Goal: Communication & Community: Answer question/provide support

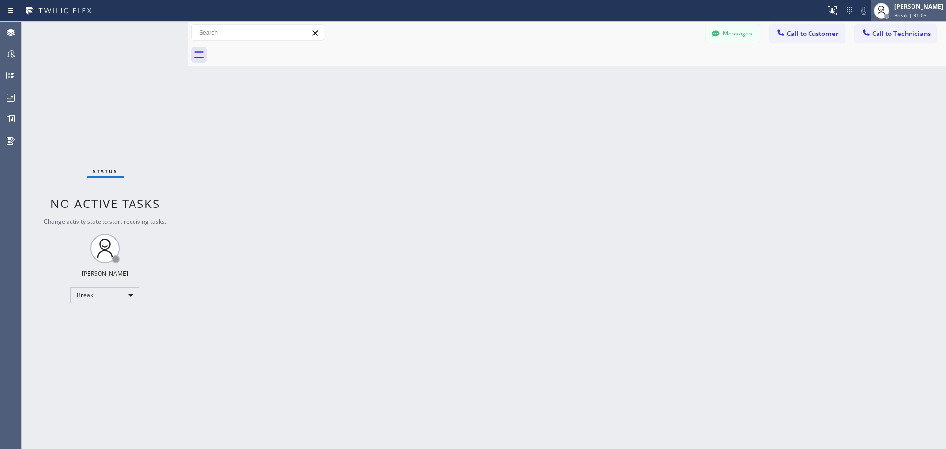
drag, startPoint x: 905, startPoint y: 7, endPoint x: 905, endPoint y: 14, distance: 6.9
click at [905, 7] on div "[PERSON_NAME]" at bounding box center [918, 6] width 49 height 8
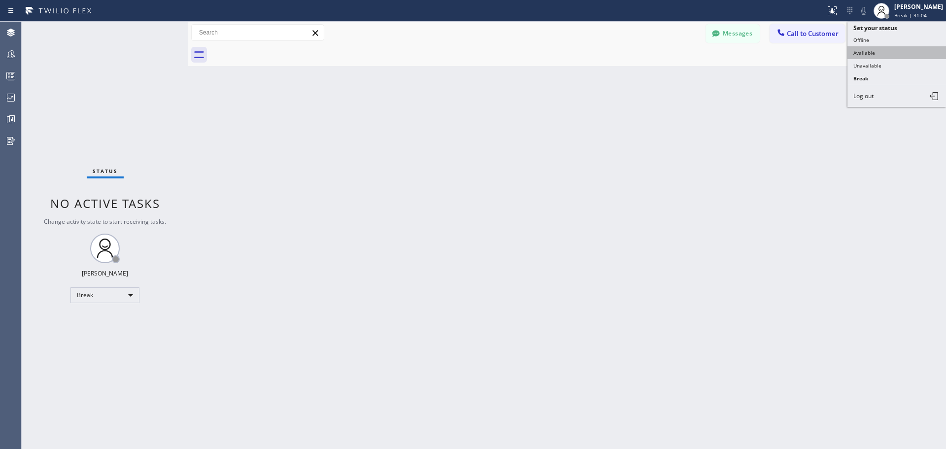
click at [884, 55] on button "Available" at bounding box center [897, 52] width 99 height 13
click at [832, 33] on span "Call to Customer" at bounding box center [813, 33] width 52 height 9
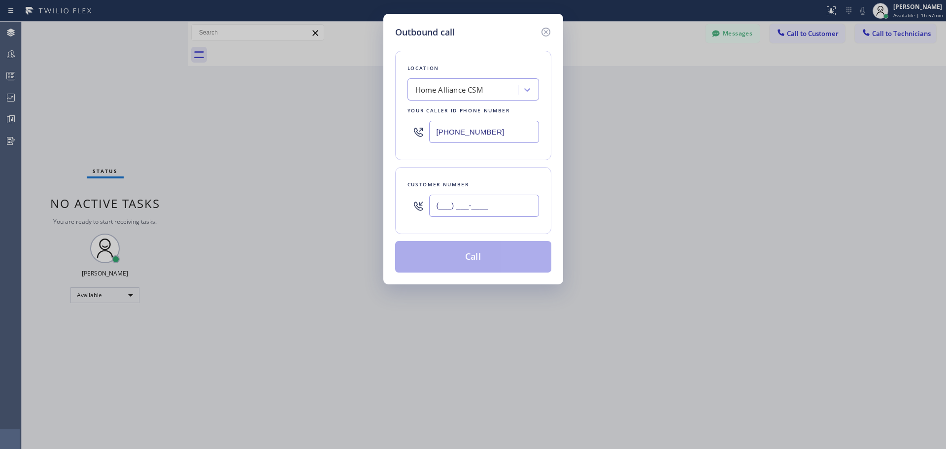
click at [485, 208] on input "(___) ___-____" at bounding box center [484, 206] width 110 height 22
paste input "214) 435-3697"
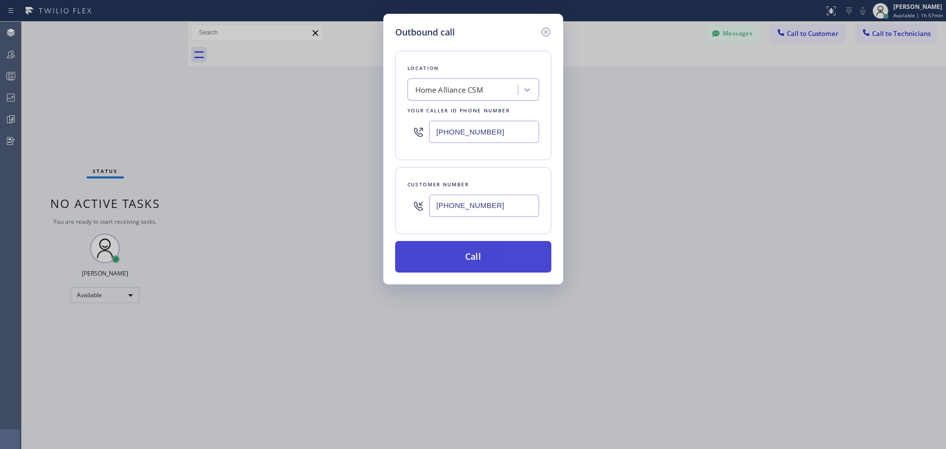
type input "[PHONE_NUMBER]"
click at [491, 258] on button "Call" at bounding box center [473, 257] width 156 height 32
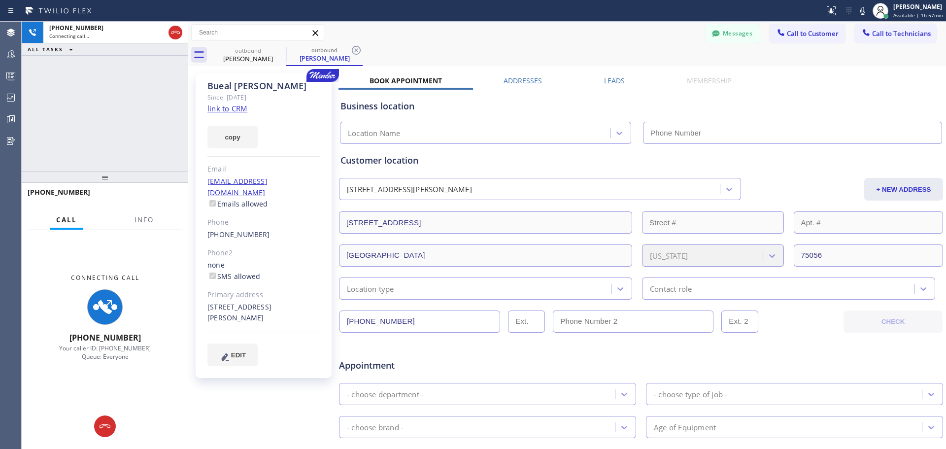
type input "[PHONE_NUMBER]"
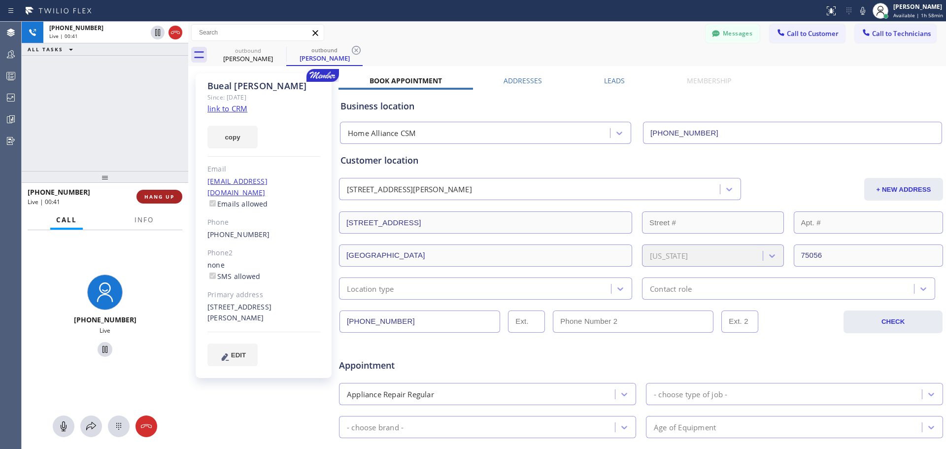
click at [169, 196] on span "HANG UP" at bounding box center [159, 196] width 30 height 7
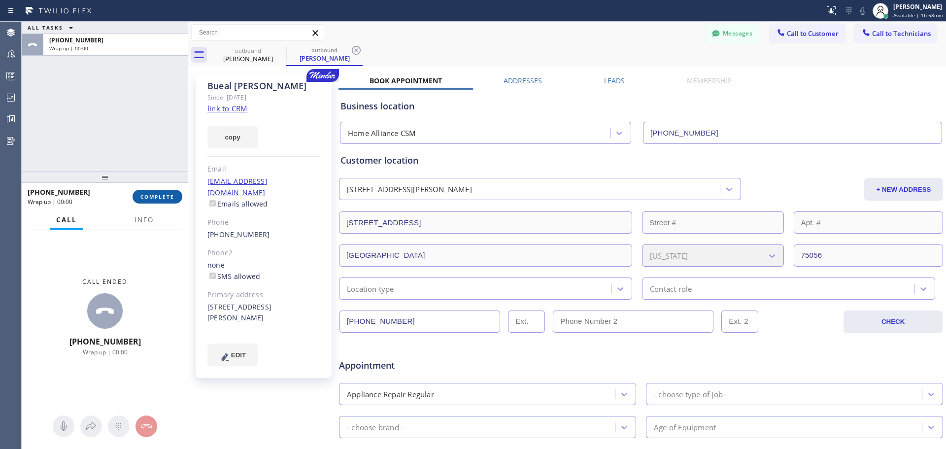
click at [159, 200] on span "COMPLETE" at bounding box center [157, 196] width 34 height 7
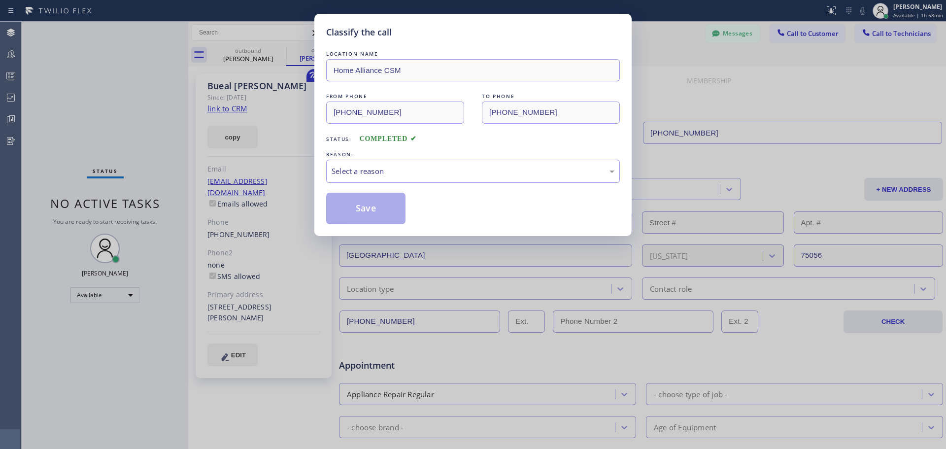
click at [453, 176] on div "Select a reason" at bounding box center [473, 171] width 283 height 11
click at [369, 216] on button "Save" at bounding box center [365, 209] width 79 height 32
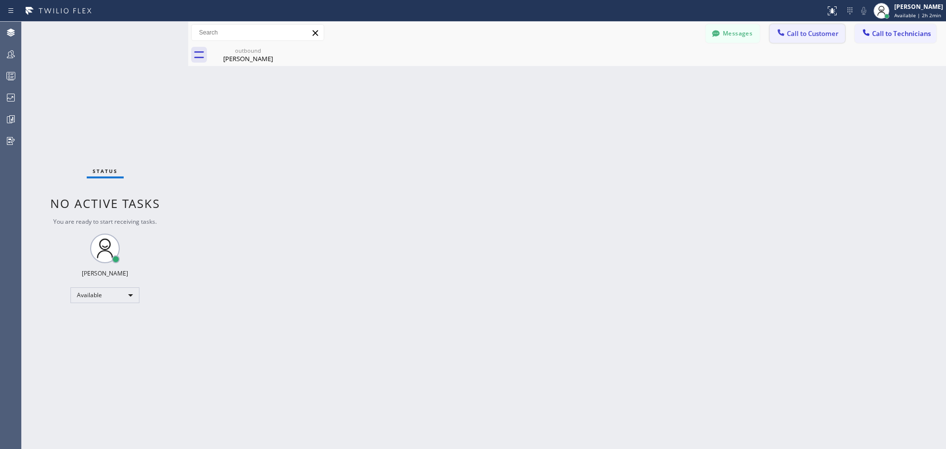
click at [802, 35] on span "Call to Customer" at bounding box center [813, 33] width 52 height 9
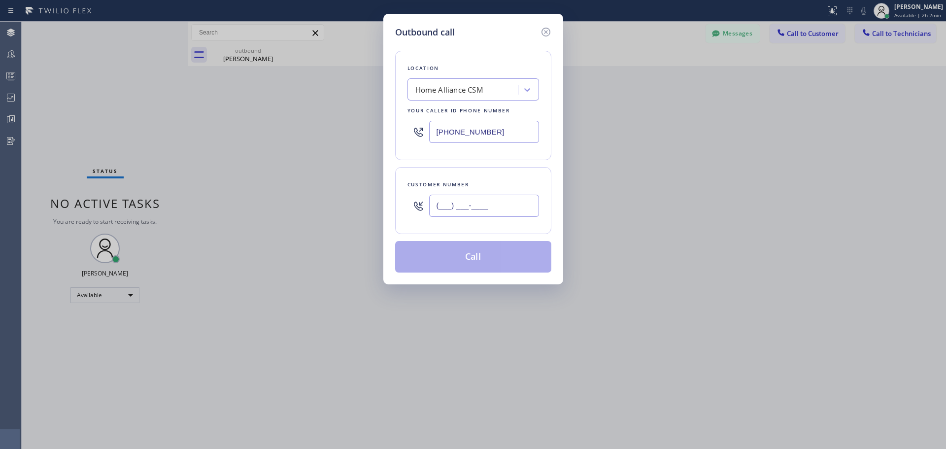
click at [488, 203] on input "(___) ___-____" at bounding box center [484, 206] width 110 height 22
paste input "408) 759-1973"
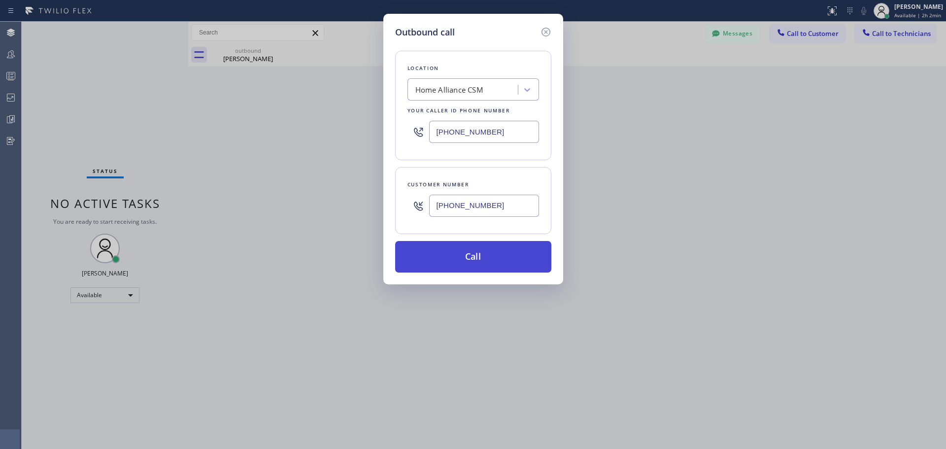
type input "[PHONE_NUMBER]"
click at [508, 257] on button "Call" at bounding box center [473, 257] width 156 height 32
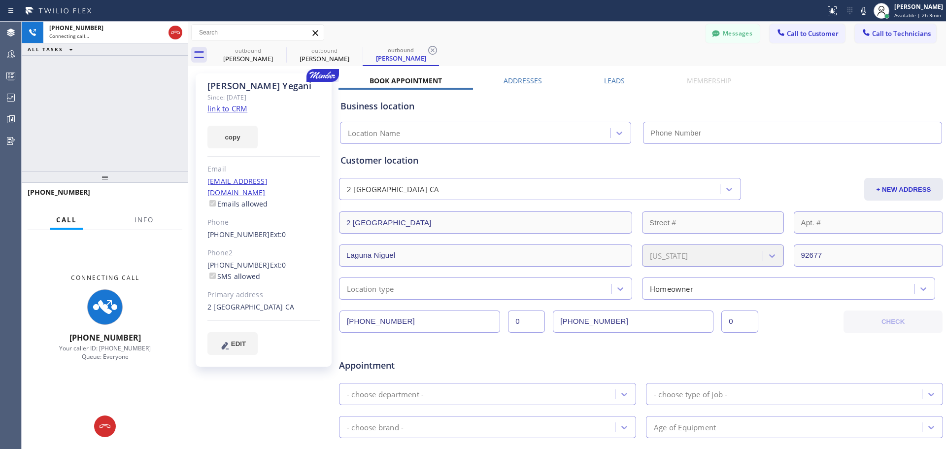
type input "[PHONE_NUMBER]"
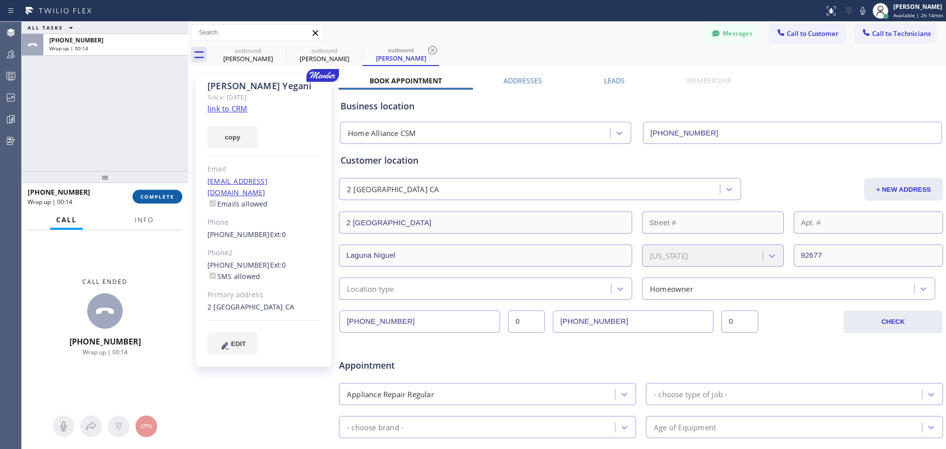
click at [155, 200] on span "COMPLETE" at bounding box center [157, 196] width 34 height 7
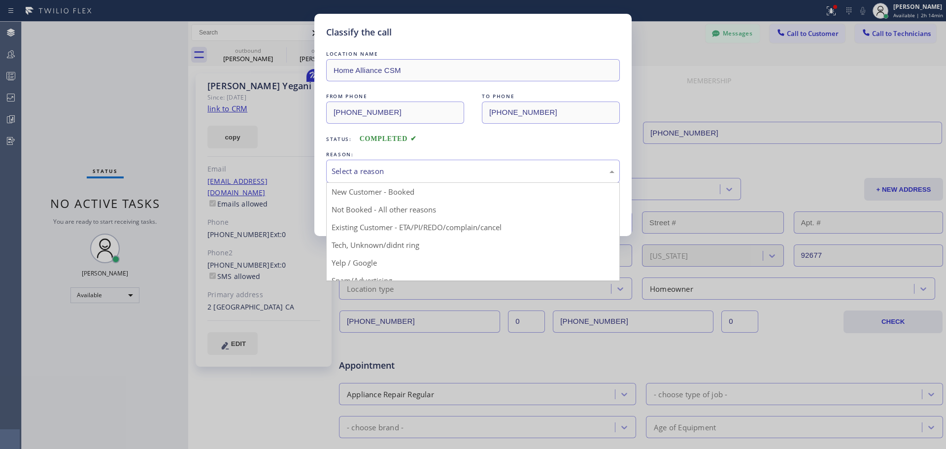
click at [455, 178] on div "Select a reason" at bounding box center [473, 171] width 294 height 23
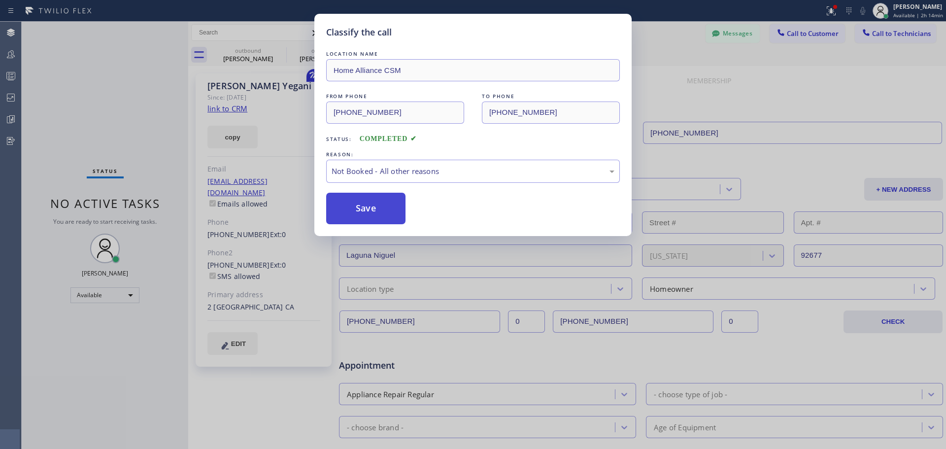
click at [348, 211] on button "Save" at bounding box center [365, 209] width 79 height 32
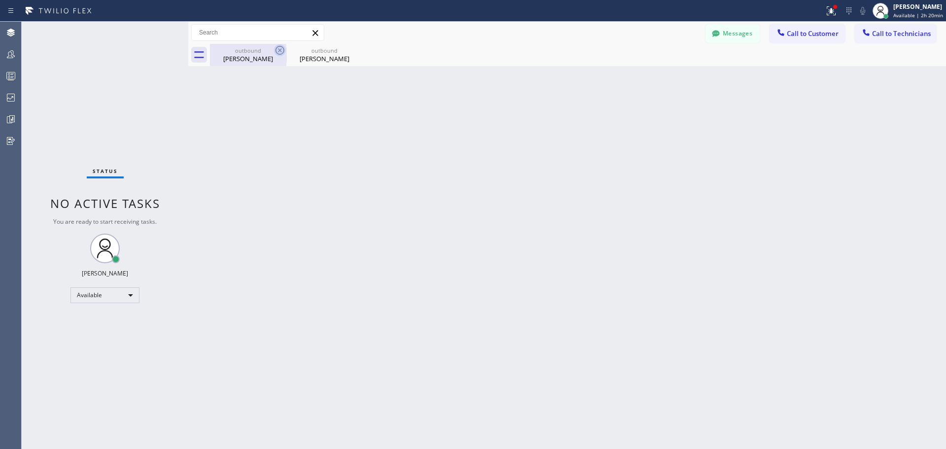
click at [281, 50] on icon at bounding box center [279, 50] width 9 height 9
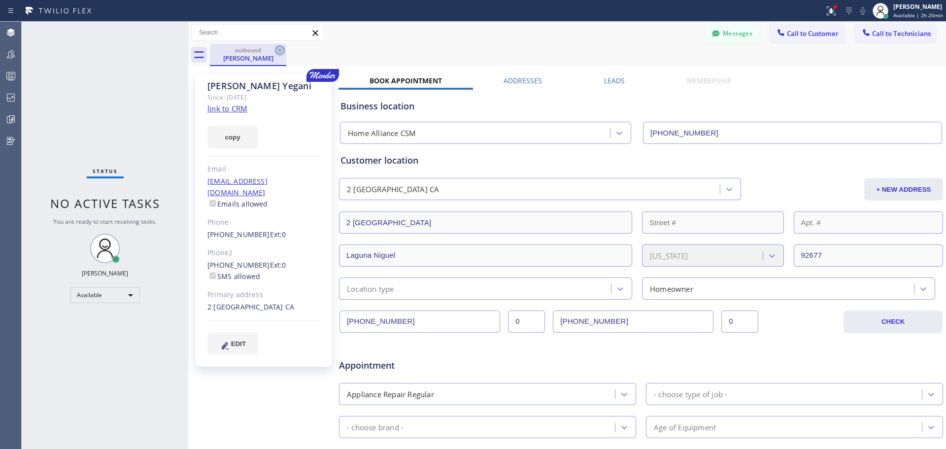
click at [278, 49] on icon at bounding box center [280, 50] width 12 height 12
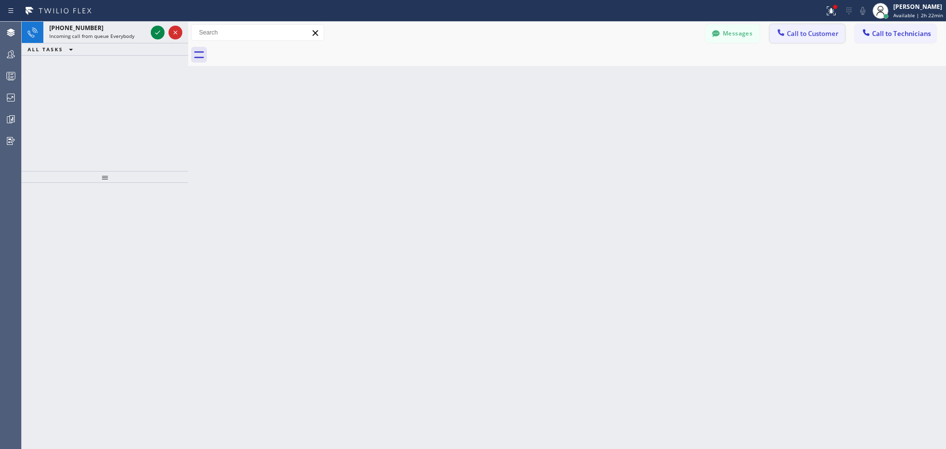
click at [829, 30] on span "Call to Customer" at bounding box center [813, 33] width 52 height 9
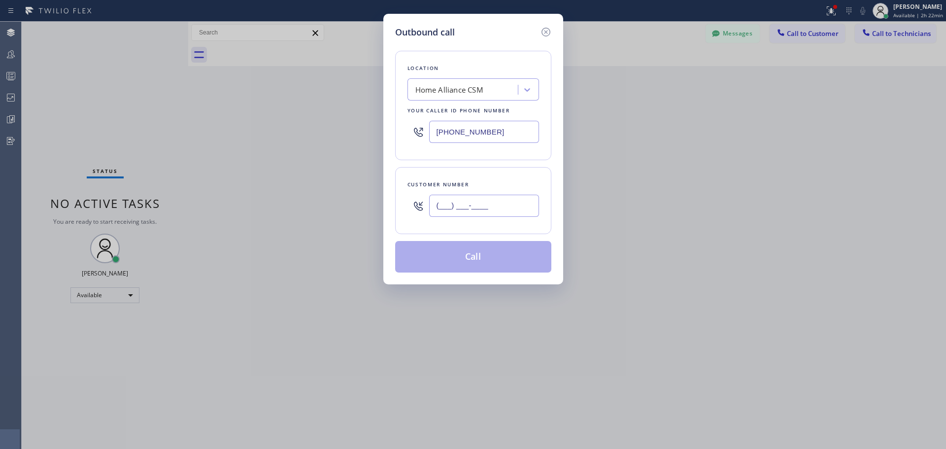
click at [471, 205] on input "(___) ___-____" at bounding box center [484, 206] width 110 height 22
paste input "480) 228-2650"
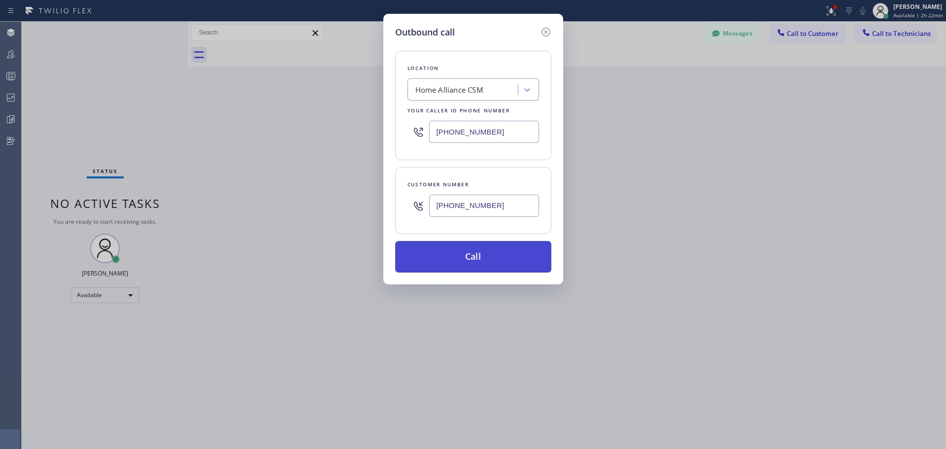
type input "[PHONE_NUMBER]"
click at [479, 266] on button "Call" at bounding box center [473, 257] width 156 height 32
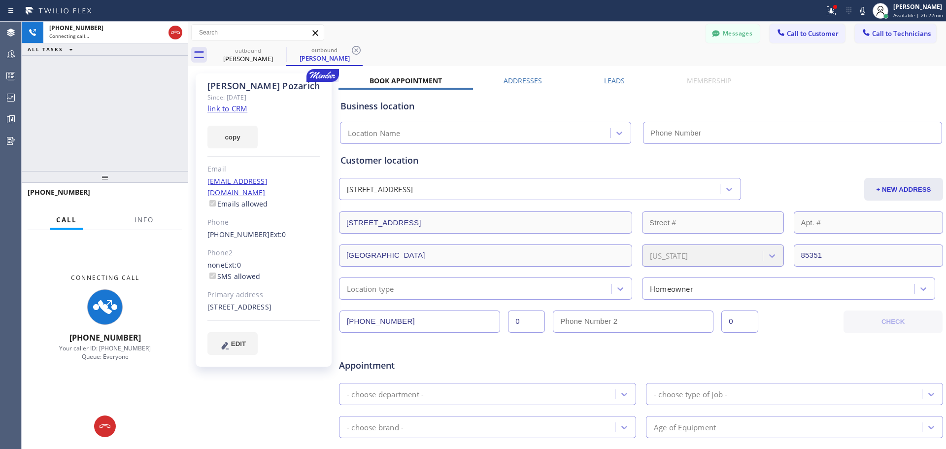
type input "[PHONE_NUMBER]"
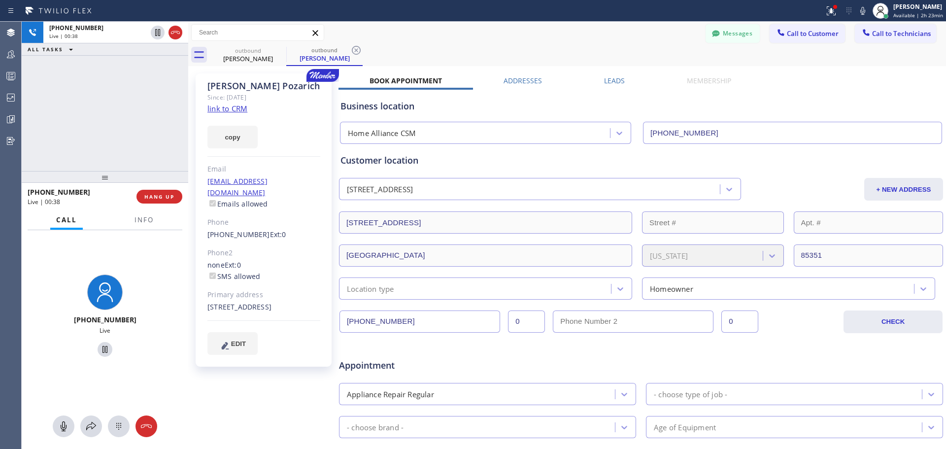
drag, startPoint x: 168, startPoint y: 202, endPoint x: 175, endPoint y: 210, distance: 11.9
click at [168, 202] on button "HANG UP" at bounding box center [159, 197] width 46 height 14
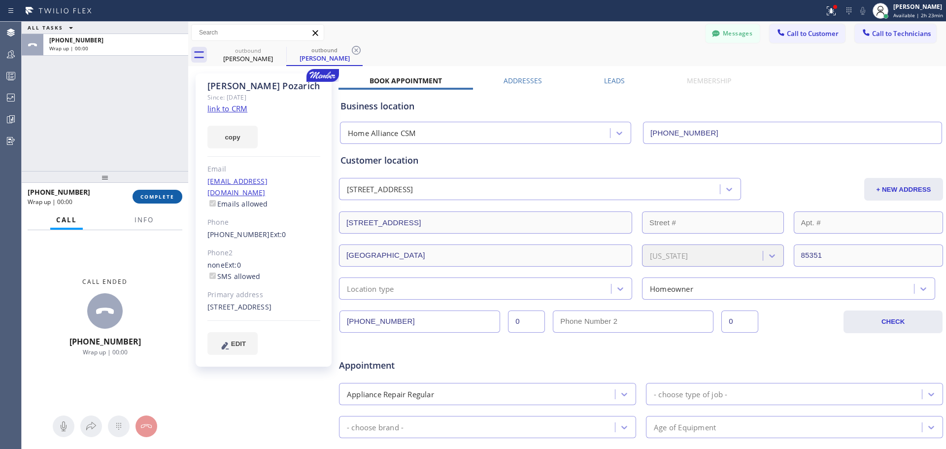
click at [168, 199] on span "COMPLETE" at bounding box center [157, 196] width 34 height 7
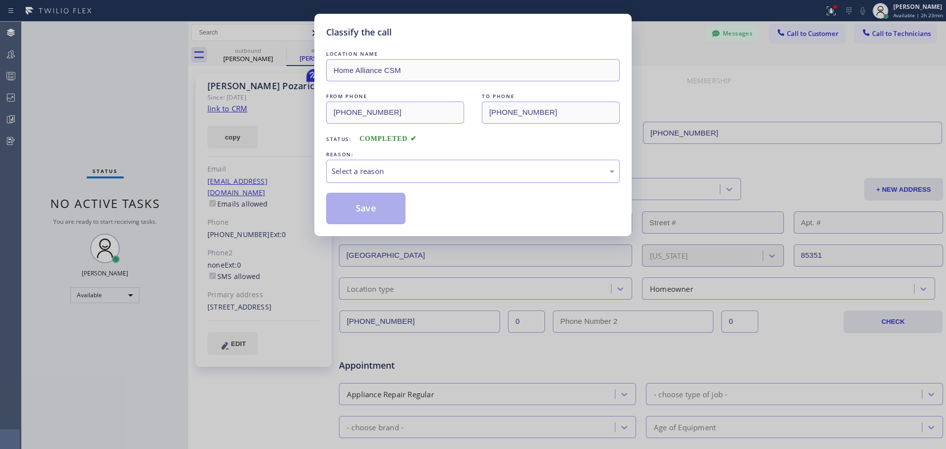
click at [447, 173] on div "Select a reason" at bounding box center [473, 171] width 283 height 11
click at [366, 219] on button "Save" at bounding box center [365, 209] width 79 height 32
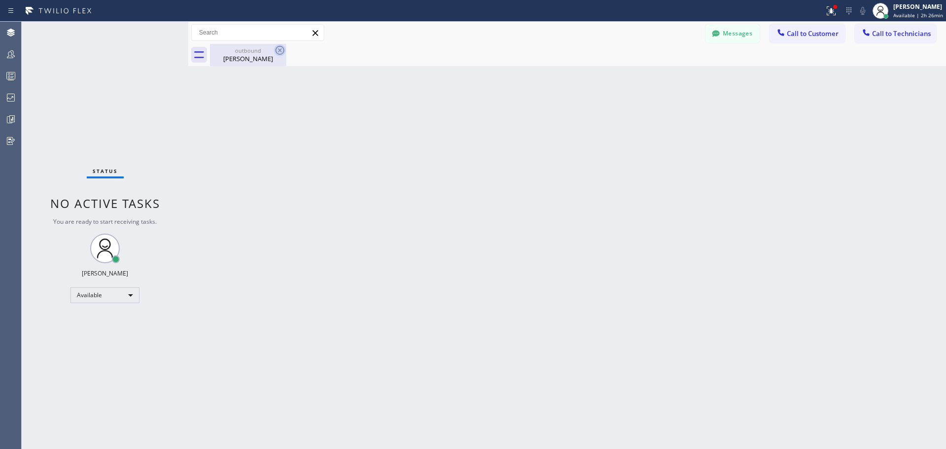
click at [280, 50] on icon at bounding box center [279, 50] width 9 height 9
click at [257, 52] on div "outbound" at bounding box center [248, 50] width 74 height 7
click at [794, 34] on span "Call to Customer" at bounding box center [813, 33] width 52 height 9
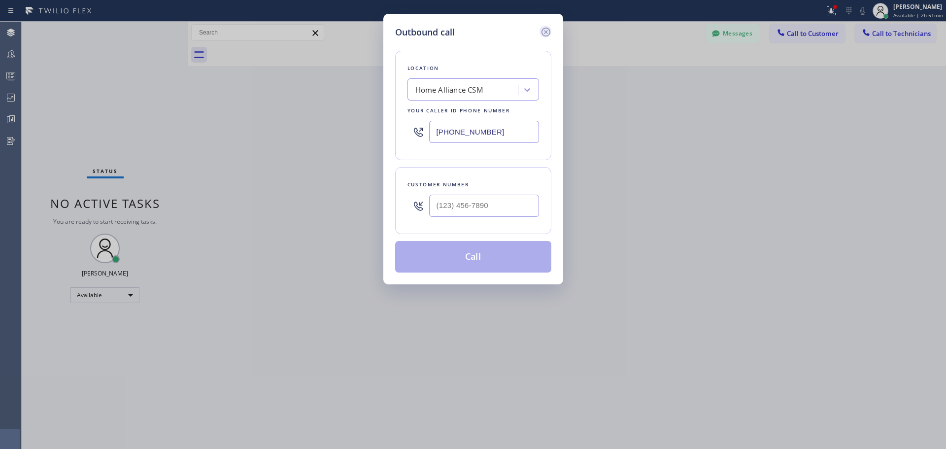
click at [545, 31] on icon at bounding box center [545, 32] width 9 height 9
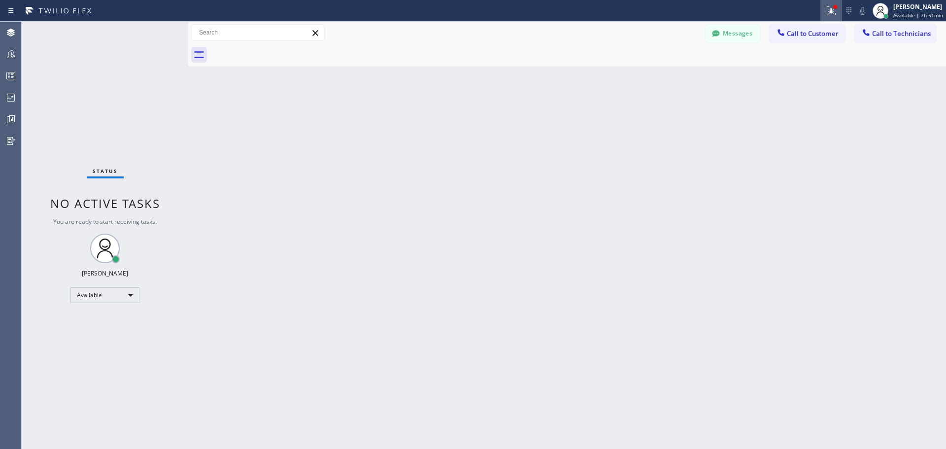
type input "[PHONE_NUMBER]"
click at [829, 12] on icon at bounding box center [831, 11] width 12 height 12
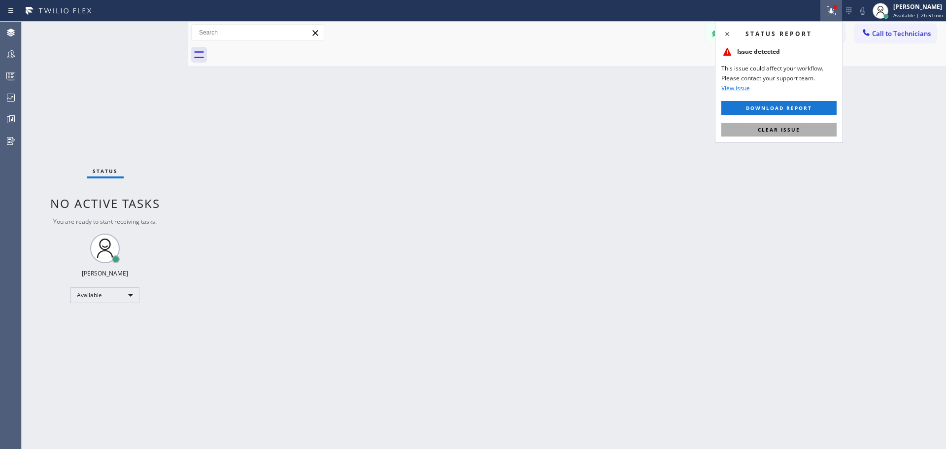
click at [798, 128] on span "Clear issue" at bounding box center [779, 129] width 42 height 7
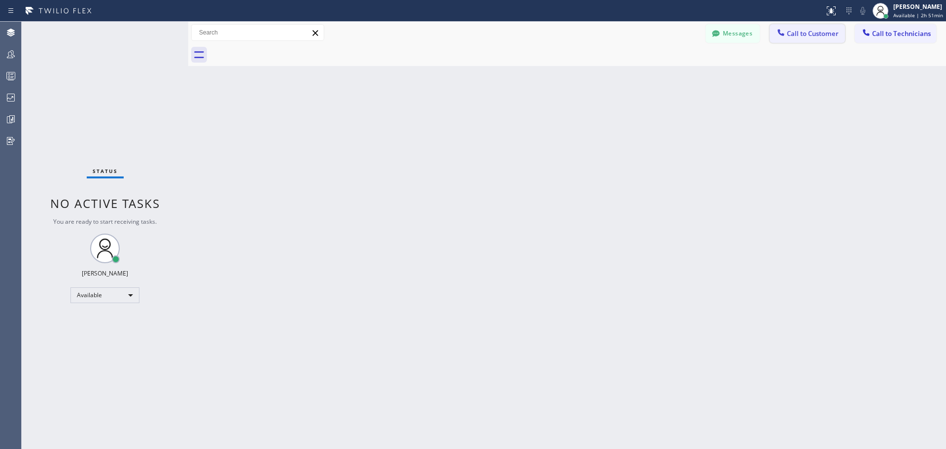
click at [807, 40] on button "Call to Customer" at bounding box center [807, 33] width 75 height 19
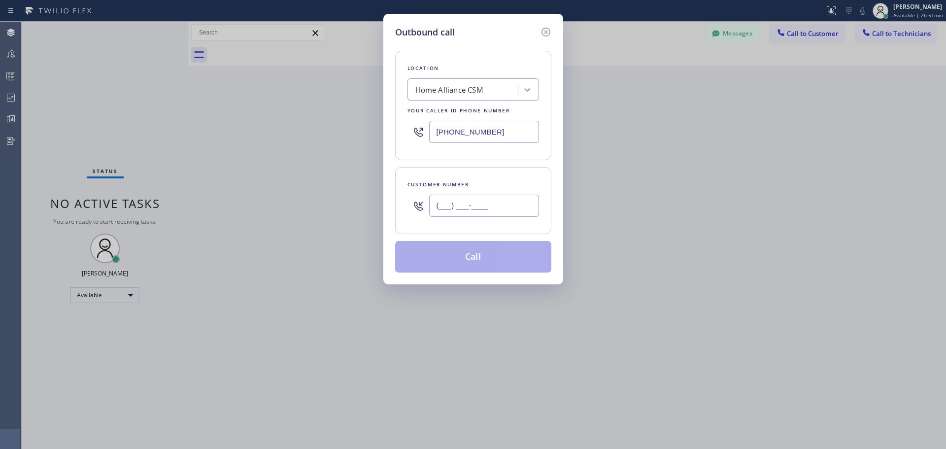
click at [469, 208] on input "(___) ___-____" at bounding box center [484, 206] width 110 height 22
paste input "562) 458-9896"
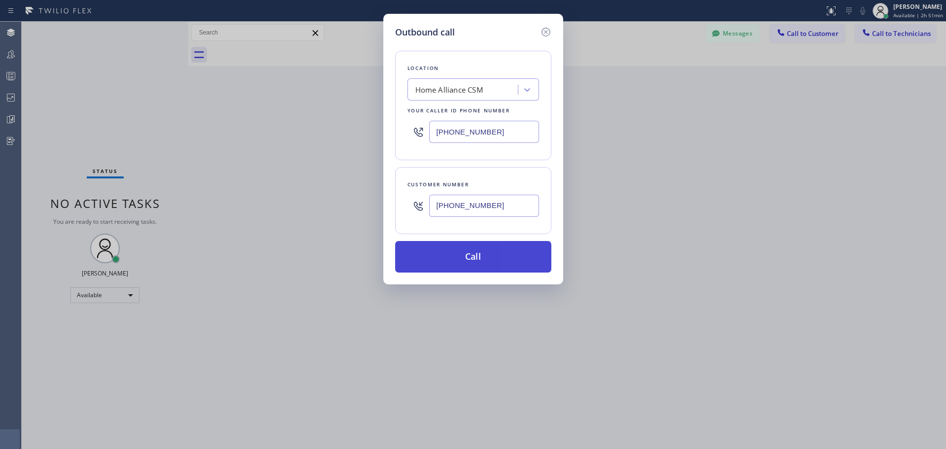
type input "[PHONE_NUMBER]"
click at [473, 256] on button "Call" at bounding box center [473, 257] width 156 height 32
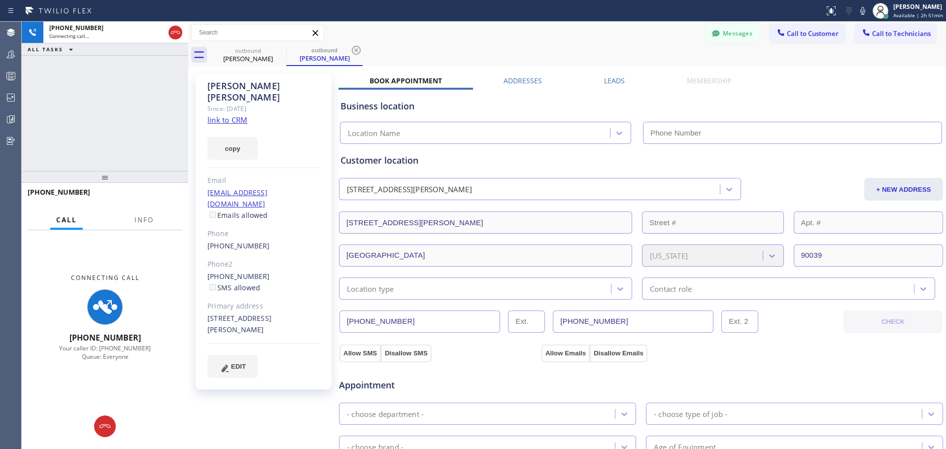
type input "[PHONE_NUMBER]"
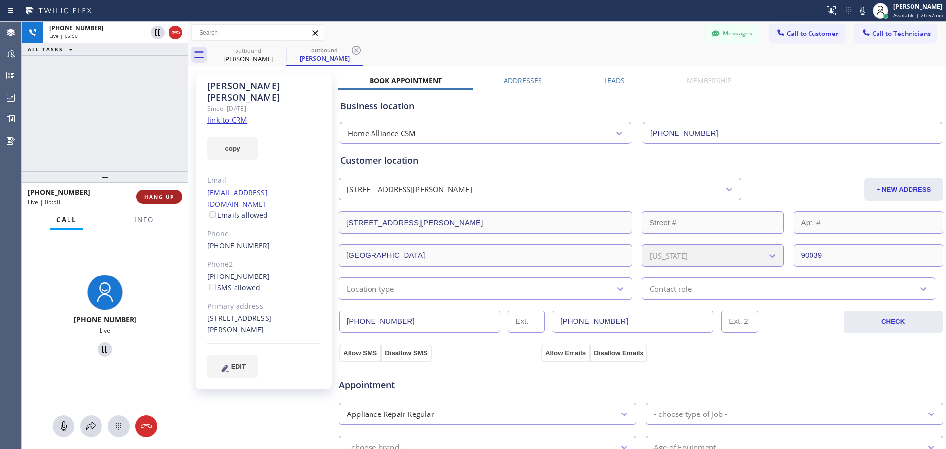
click at [163, 199] on span "HANG UP" at bounding box center [159, 196] width 30 height 7
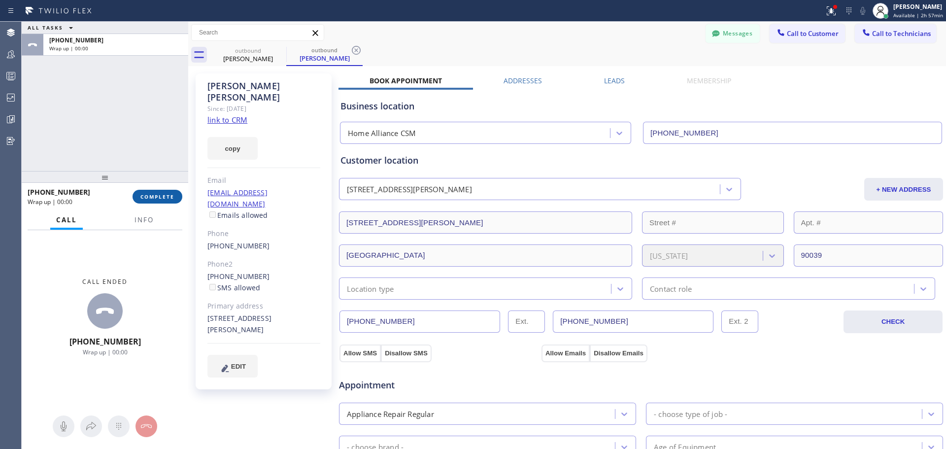
click at [164, 194] on span "COMPLETE" at bounding box center [157, 196] width 34 height 7
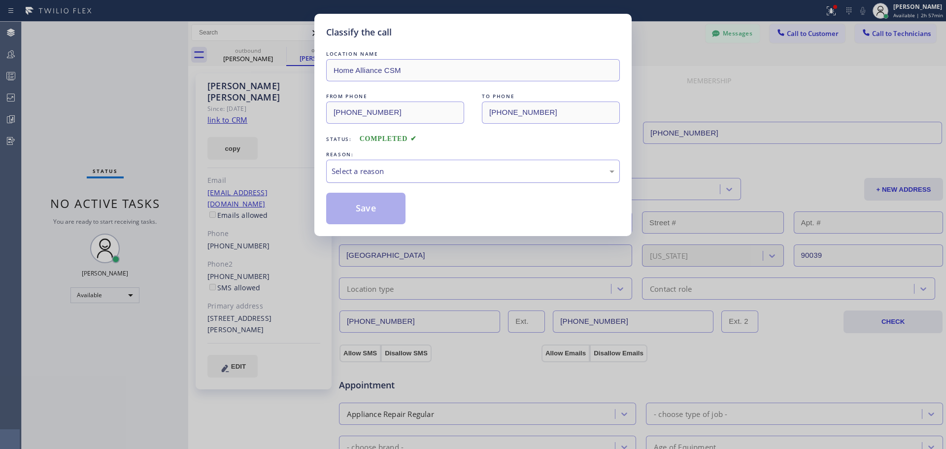
click at [406, 173] on div "Select a reason" at bounding box center [473, 171] width 283 height 11
click at [385, 211] on button "Save" at bounding box center [365, 209] width 79 height 32
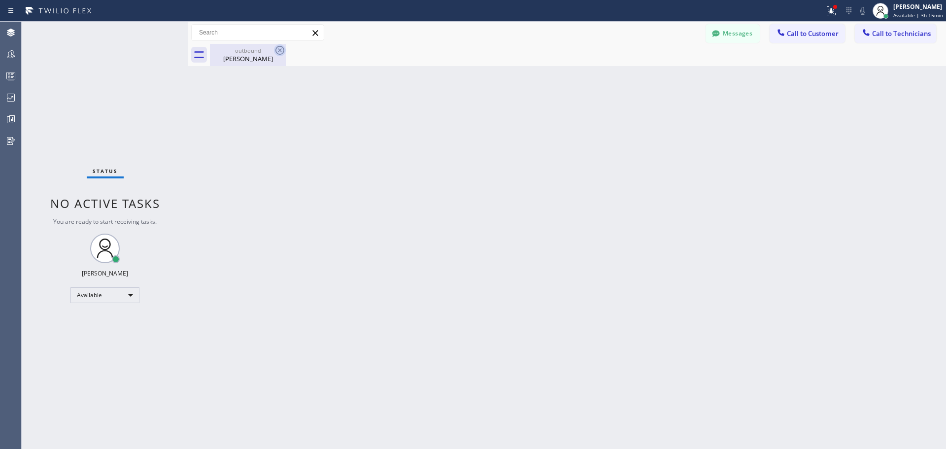
click at [278, 50] on icon at bounding box center [280, 50] width 12 height 12
click at [795, 37] on span "Call to Customer" at bounding box center [813, 33] width 52 height 9
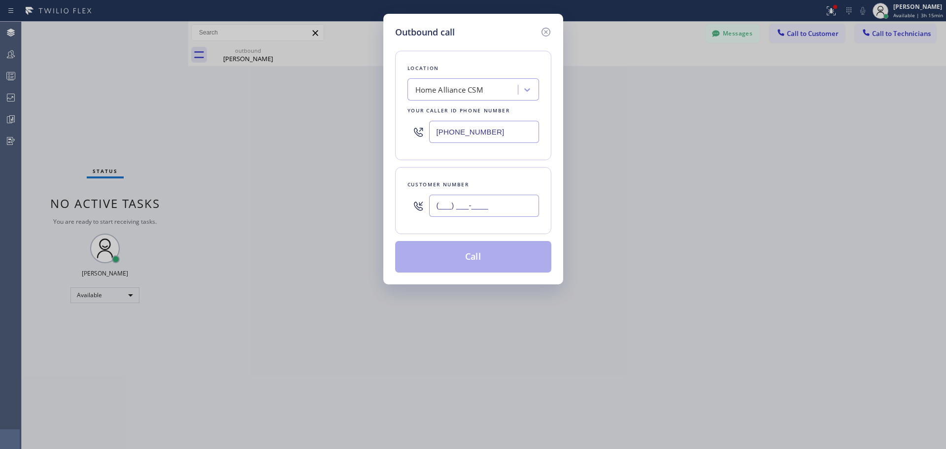
click at [484, 208] on input "(___) ___-____" at bounding box center [484, 206] width 110 height 22
paste input "408) 687-1096"
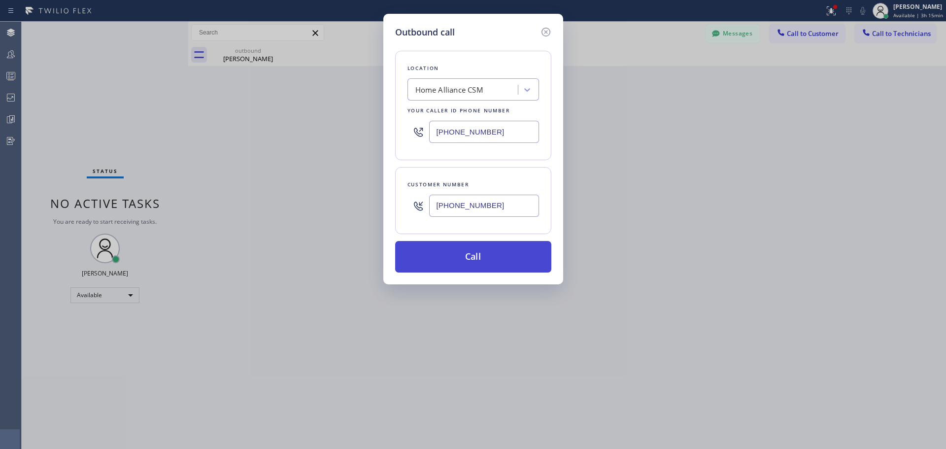
type input "[PHONE_NUMBER]"
click at [480, 256] on button "Call" at bounding box center [473, 257] width 156 height 32
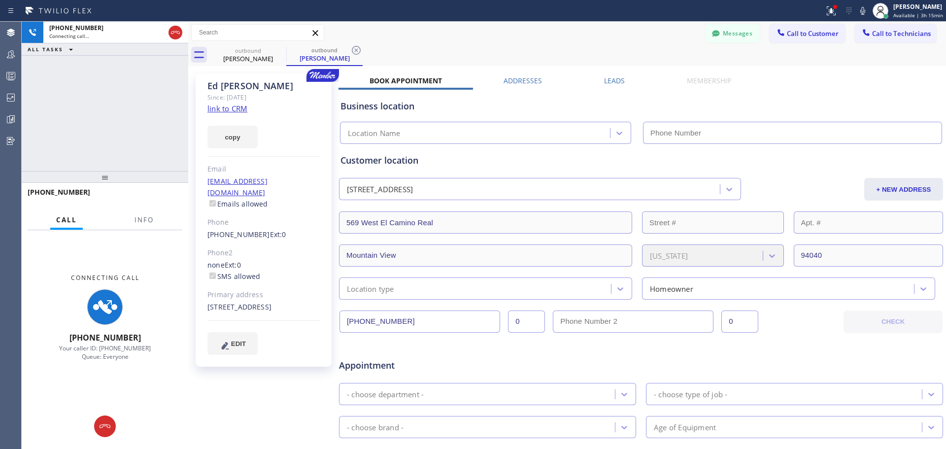
type input "[PHONE_NUMBER]"
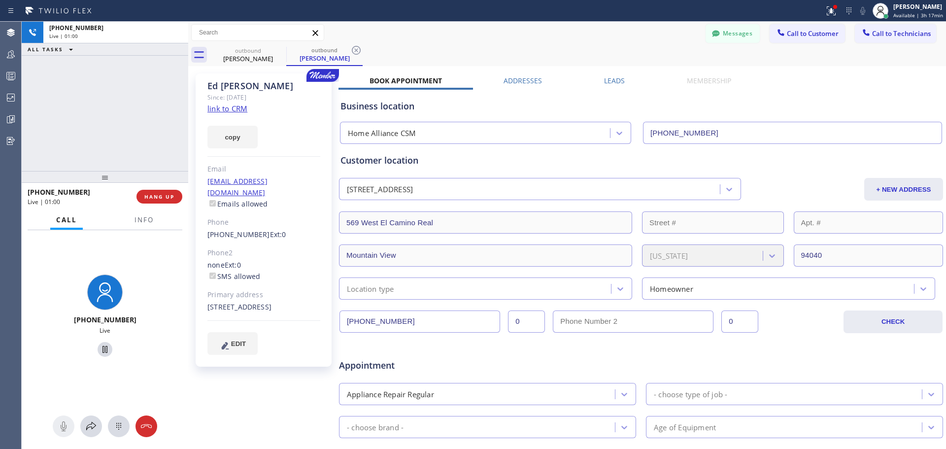
click at [162, 204] on div "[PHONE_NUMBER] Live | 01:00 HANG UP" at bounding box center [105, 197] width 155 height 26
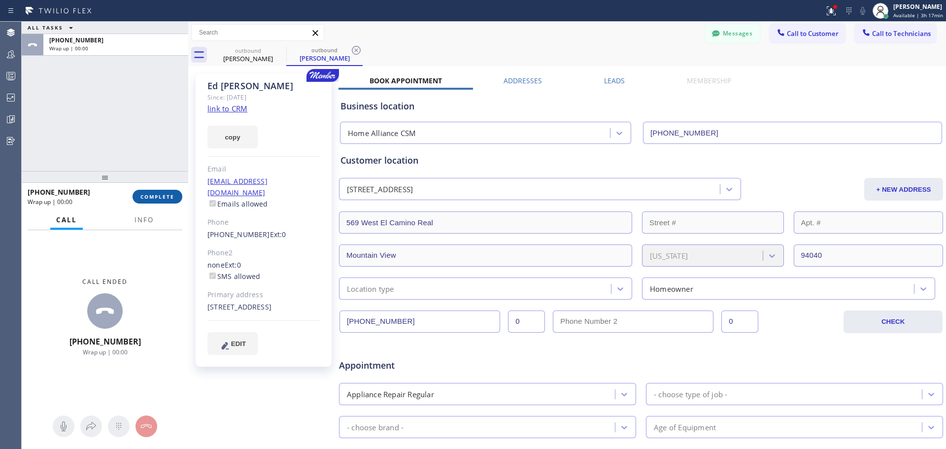
click at [164, 196] on span "COMPLETE" at bounding box center [157, 196] width 34 height 7
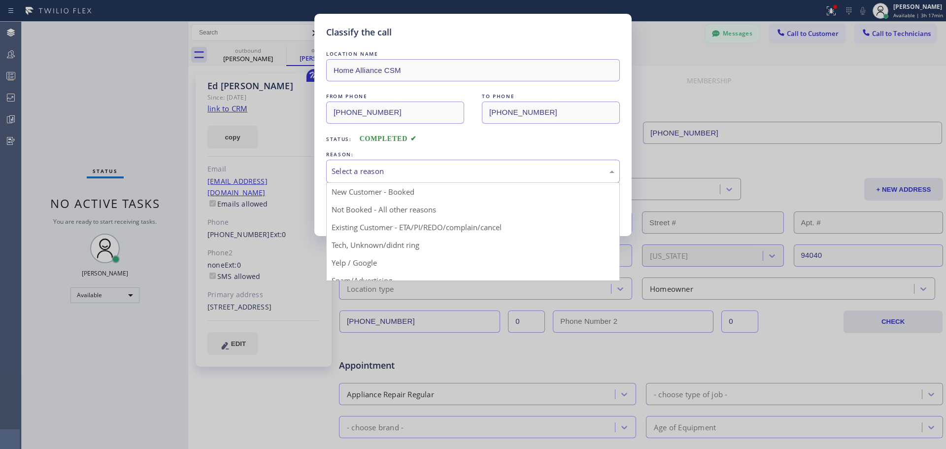
click at [423, 173] on div "Select a reason" at bounding box center [473, 171] width 283 height 11
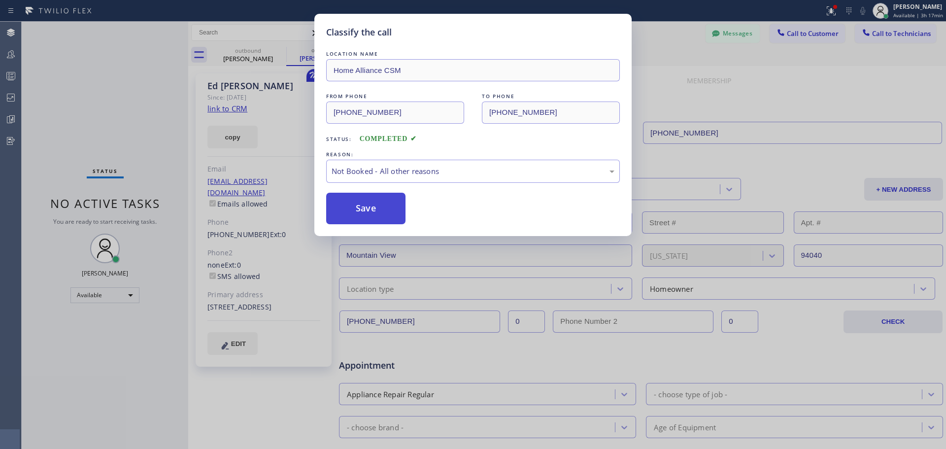
click at [372, 212] on button "Save" at bounding box center [365, 209] width 79 height 32
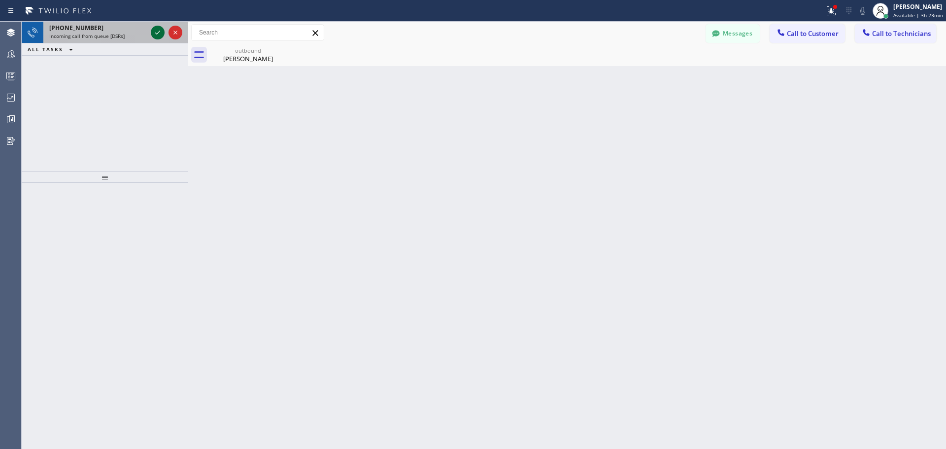
click at [158, 31] on icon at bounding box center [158, 33] width 12 height 12
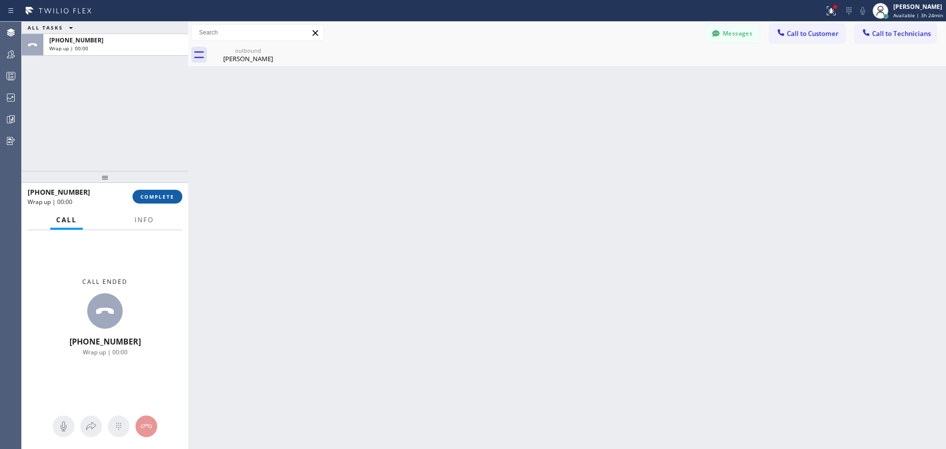
click at [172, 199] on span "COMPLETE" at bounding box center [157, 196] width 34 height 7
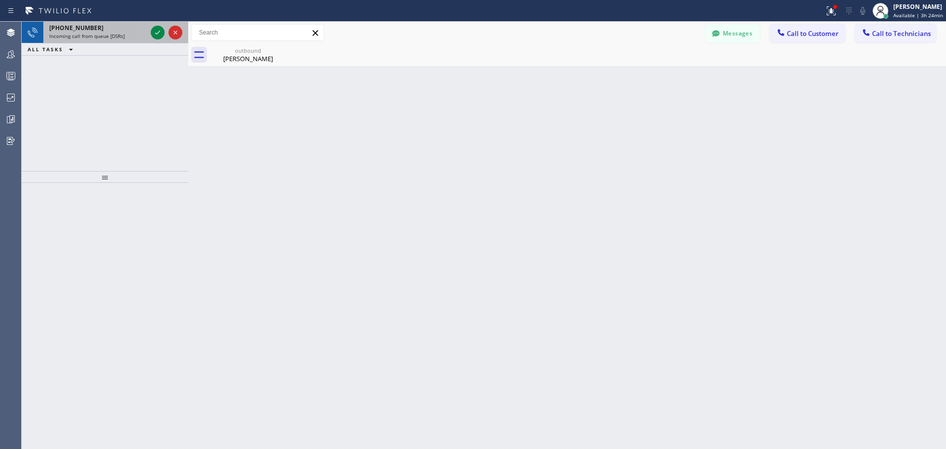
click at [158, 24] on div at bounding box center [166, 33] width 35 height 22
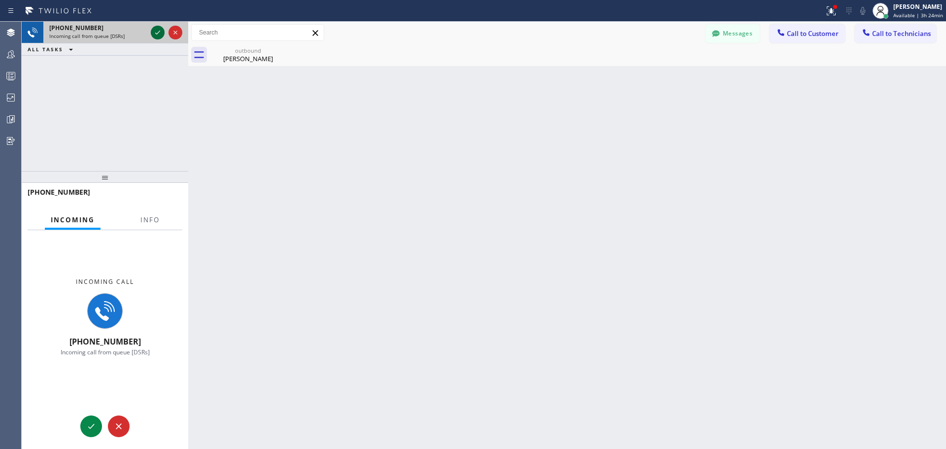
click at [159, 29] on icon at bounding box center [158, 33] width 12 height 12
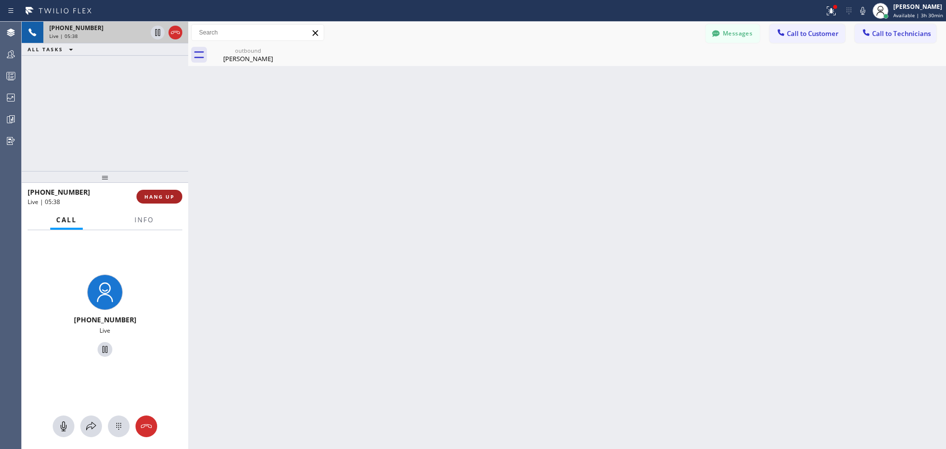
click at [165, 196] on span "HANG UP" at bounding box center [159, 196] width 30 height 7
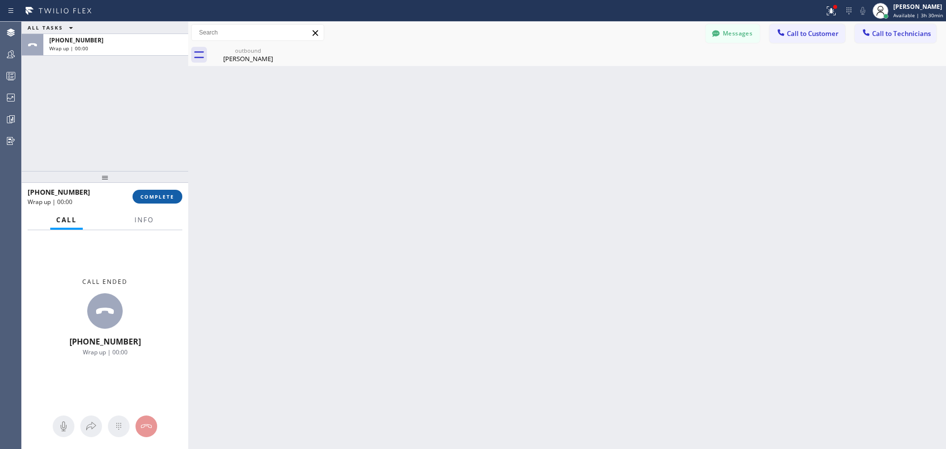
click at [151, 198] on span "COMPLETE" at bounding box center [157, 196] width 34 height 7
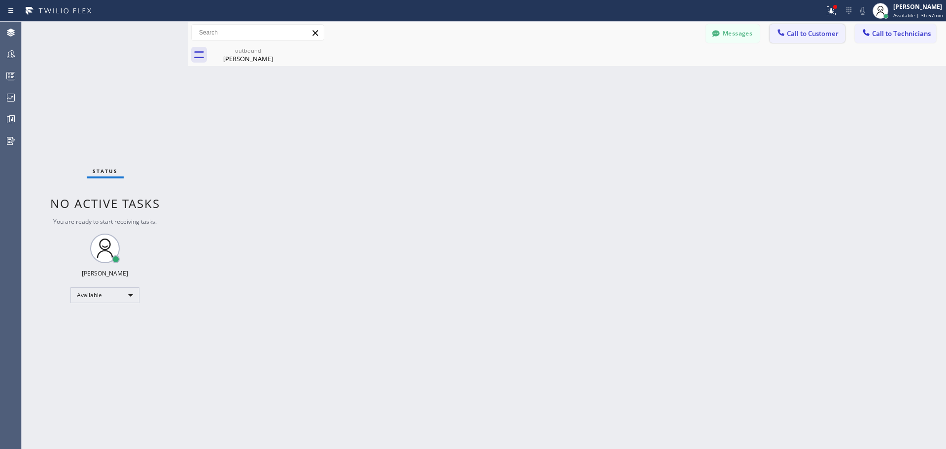
click at [818, 30] on span "Call to Customer" at bounding box center [813, 33] width 52 height 9
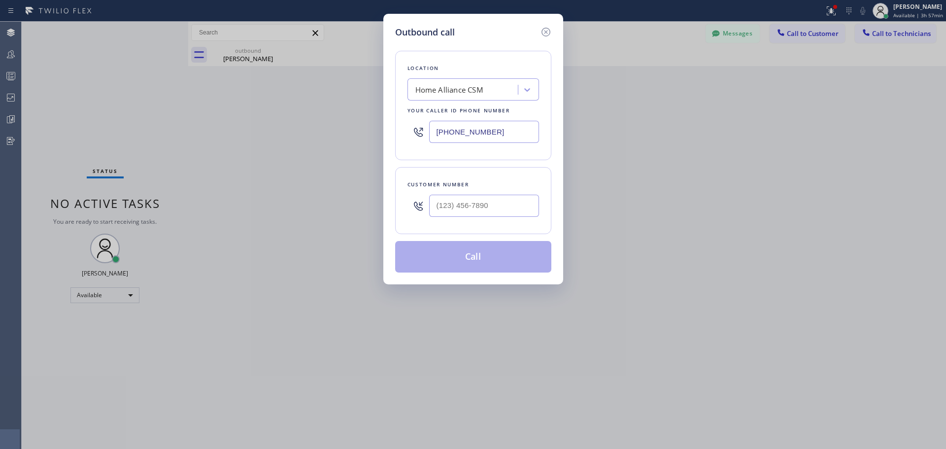
click at [470, 219] on div at bounding box center [484, 206] width 110 height 32
click at [476, 204] on input "(___) ___-____" at bounding box center [484, 206] width 110 height 22
paste input "512) 784-1604"
type input "[PHONE_NUMBER]"
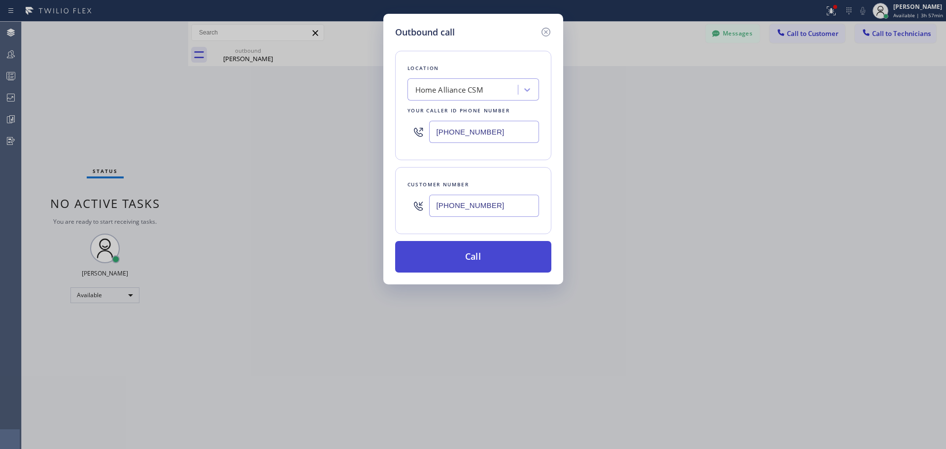
click at [486, 258] on button "Call" at bounding box center [473, 257] width 156 height 32
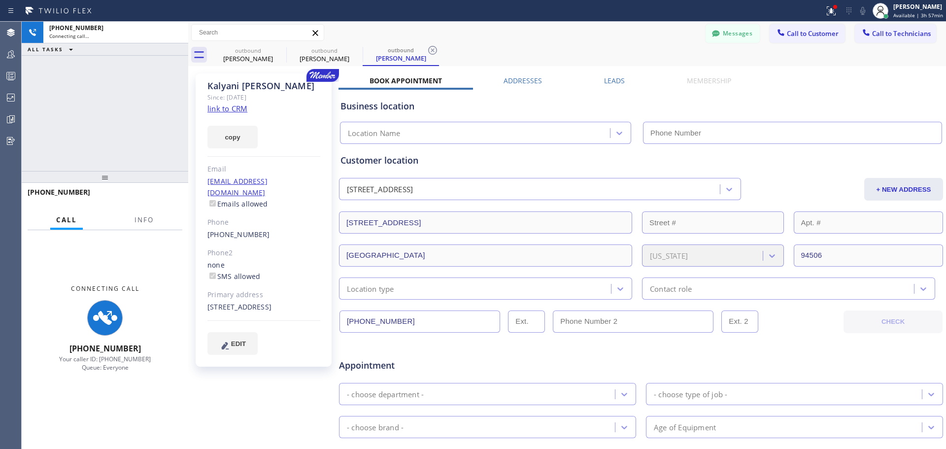
type input "[PHONE_NUMBER]"
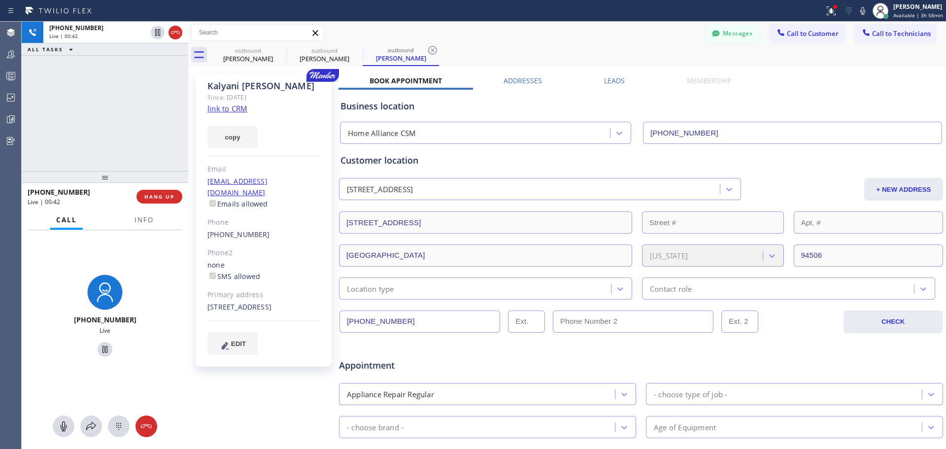
drag, startPoint x: 157, startPoint y: 193, endPoint x: 218, endPoint y: 267, distance: 95.8
click at [157, 193] on span "HANG UP" at bounding box center [159, 196] width 30 height 7
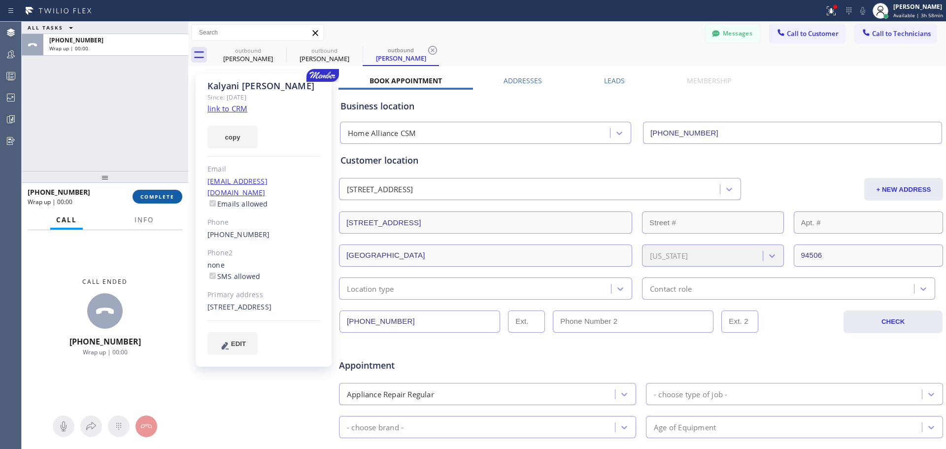
click at [165, 197] on span "COMPLETE" at bounding box center [157, 196] width 34 height 7
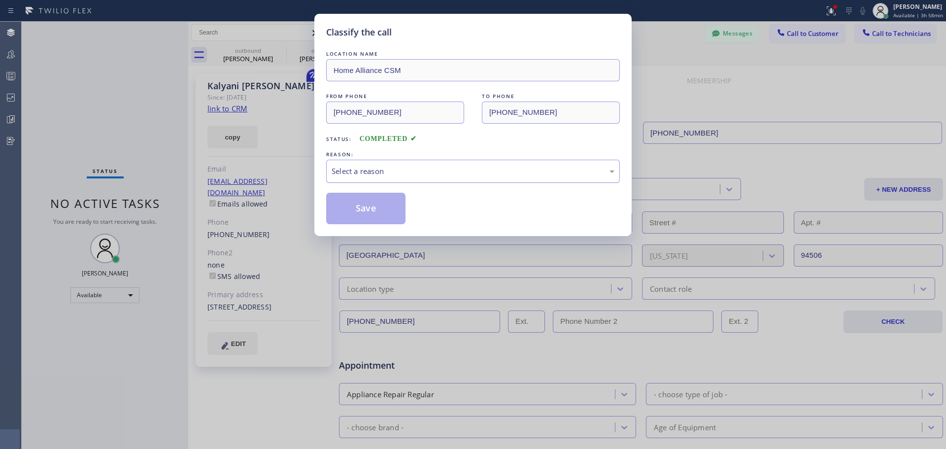
click at [410, 170] on div "Select a reason" at bounding box center [473, 171] width 283 height 11
click at [365, 216] on button "Save" at bounding box center [365, 209] width 79 height 32
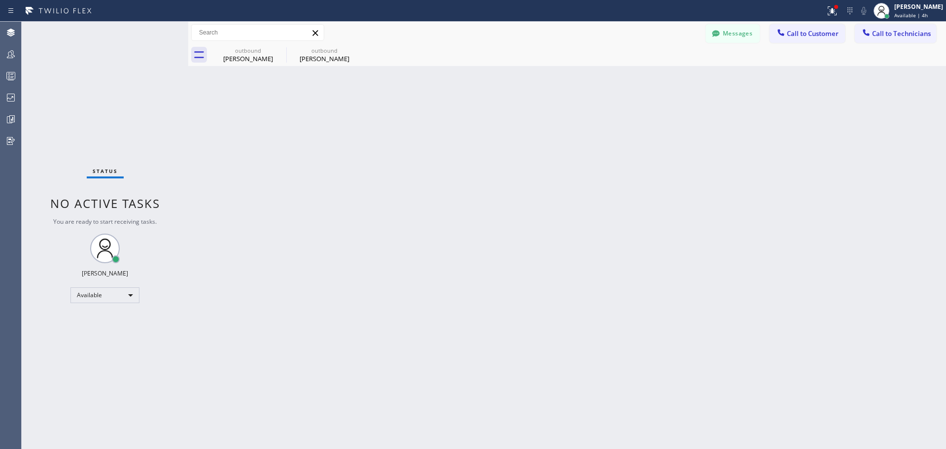
click at [801, 24] on div "Messages Call to Customer Call to Technicians Outbound call Location Home Allia…" at bounding box center [567, 33] width 758 height 22
click at [833, 9] on icon at bounding box center [832, 9] width 6 height 3
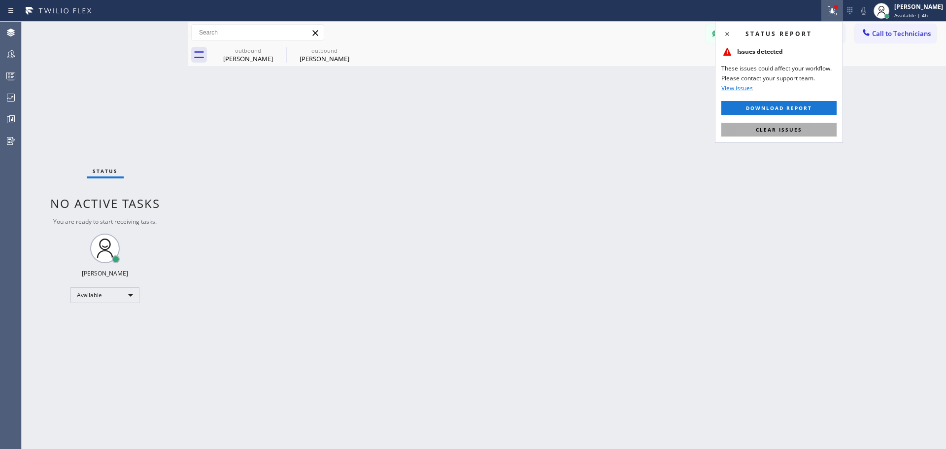
click at [785, 127] on span "Clear issues" at bounding box center [779, 129] width 46 height 7
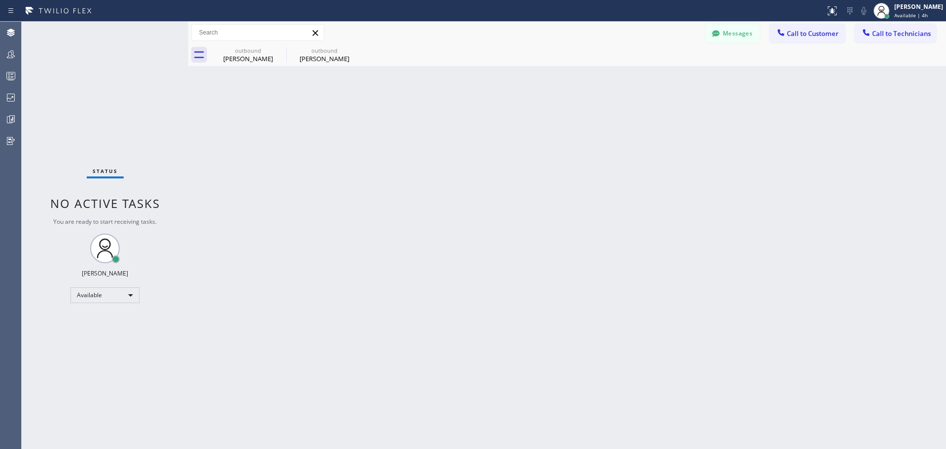
drag, startPoint x: 361, startPoint y: 48, endPoint x: 313, endPoint y: 48, distance: 47.3
click at [0, 0] on icon at bounding box center [0, 0] width 0 height 0
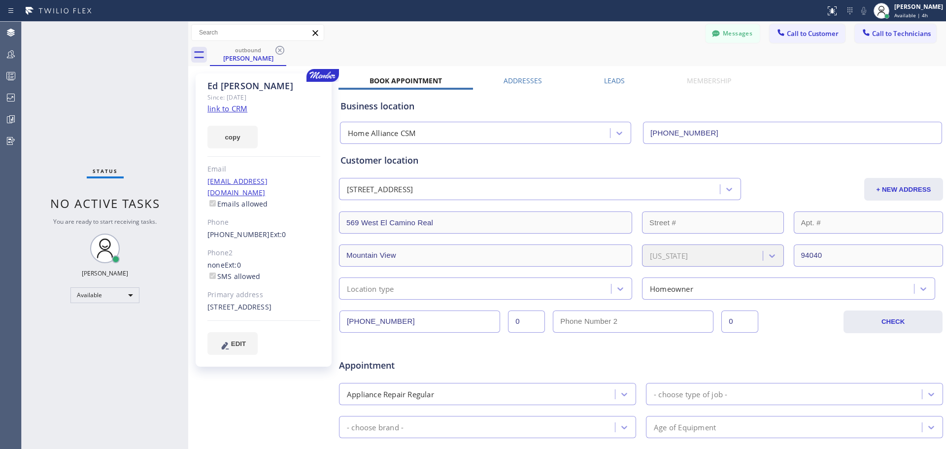
click at [276, 49] on icon at bounding box center [279, 50] width 9 height 9
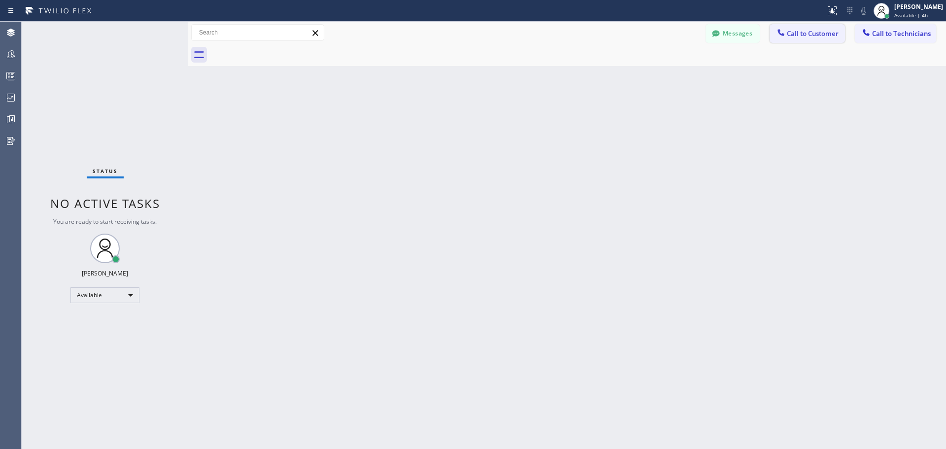
click at [803, 26] on button "Call to Customer" at bounding box center [807, 33] width 75 height 19
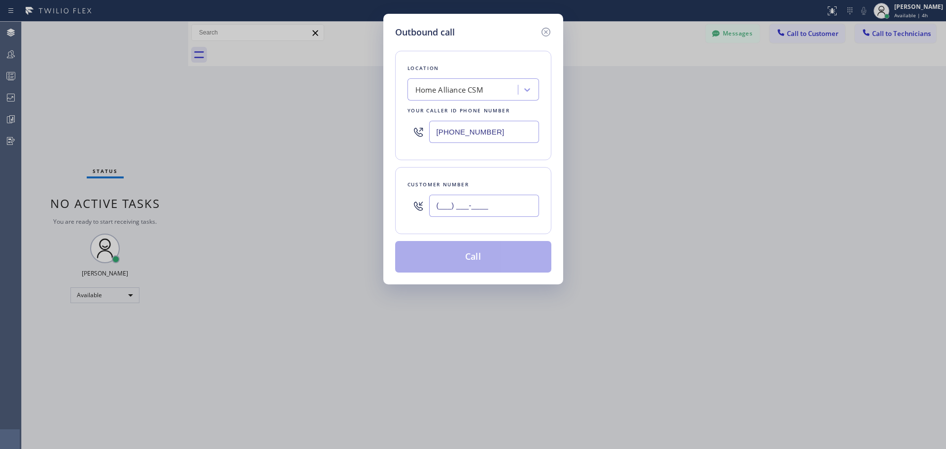
click at [474, 201] on input "(___) ___-____" at bounding box center [484, 206] width 110 height 22
paste input "781) 472-0288"
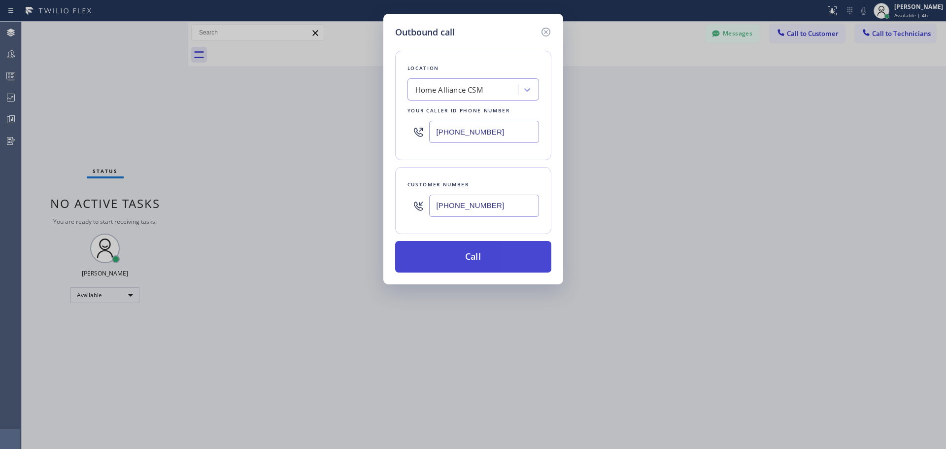
type input "[PHONE_NUMBER]"
click at [519, 267] on button "Call" at bounding box center [473, 257] width 156 height 32
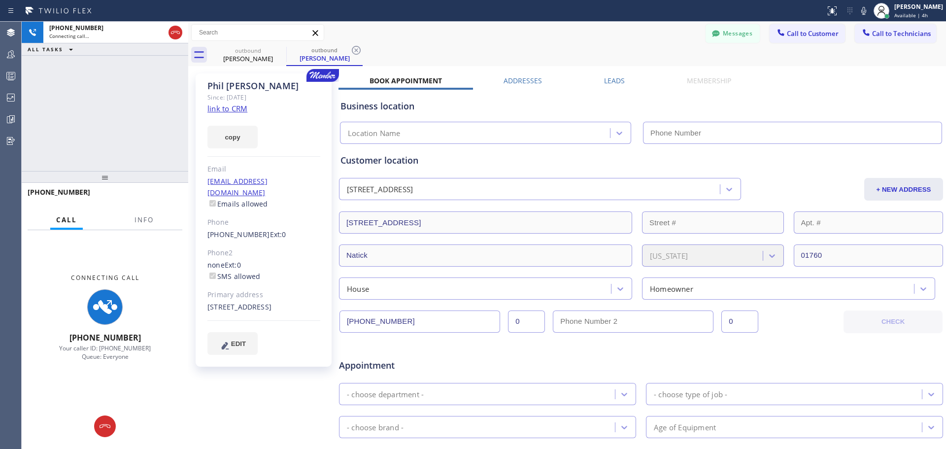
type input "[PHONE_NUMBER]"
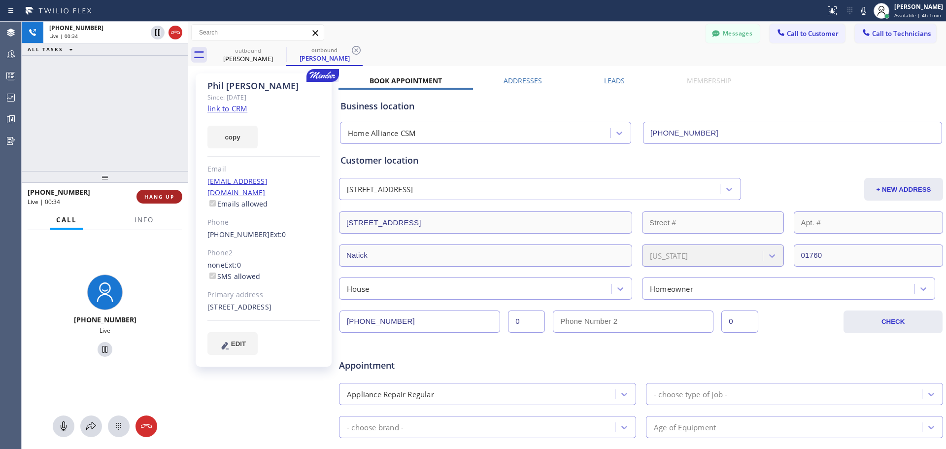
click at [181, 195] on div "[PHONE_NUMBER] Live | 00:34 HANG UP" at bounding box center [105, 197] width 167 height 28
click at [170, 195] on span "HANG UP" at bounding box center [159, 196] width 30 height 7
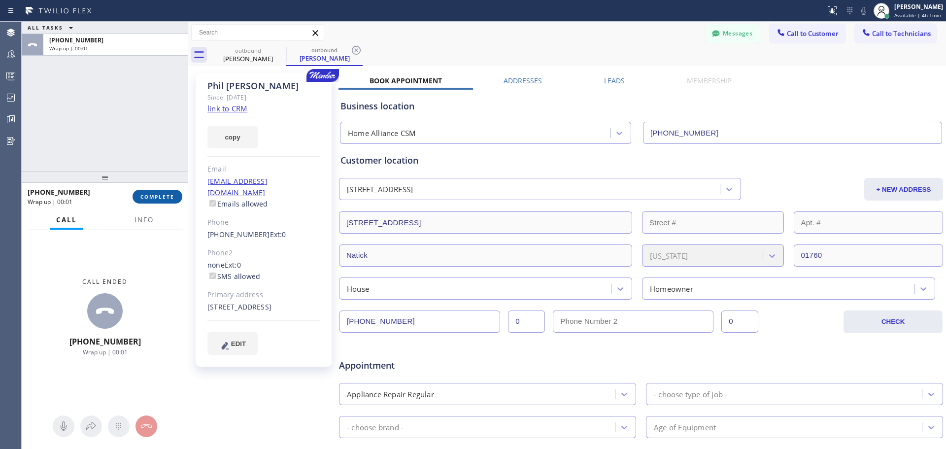
click at [160, 201] on button "COMPLETE" at bounding box center [158, 197] width 50 height 14
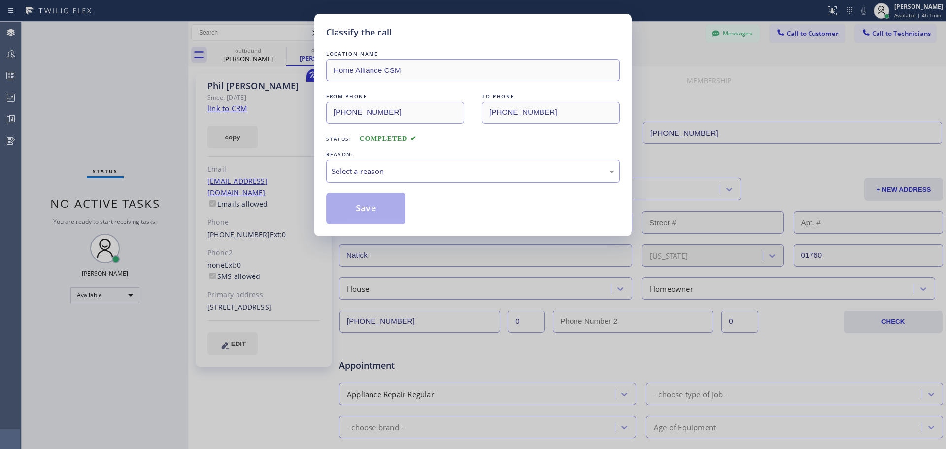
click at [494, 169] on div "Select a reason" at bounding box center [473, 171] width 283 height 11
click at [419, 211] on div "Save" at bounding box center [473, 209] width 294 height 32
click at [388, 217] on button "Save" at bounding box center [365, 209] width 79 height 32
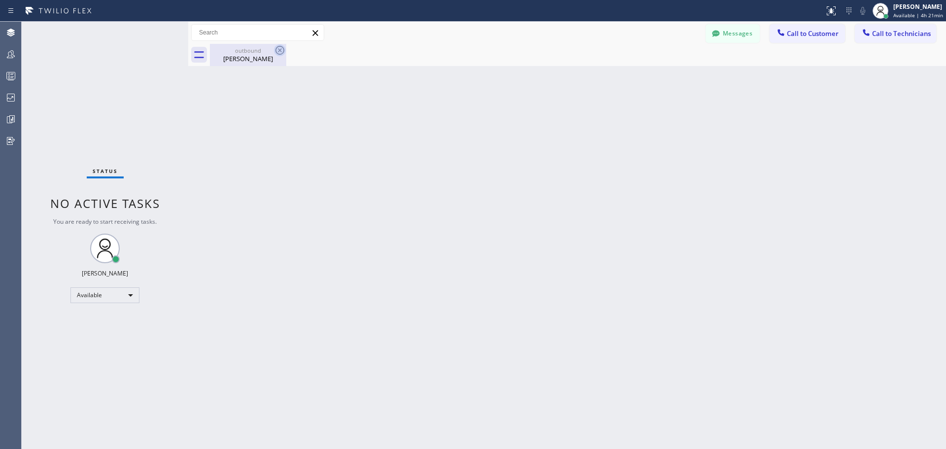
click at [278, 51] on icon at bounding box center [280, 50] width 12 height 12
click at [258, 56] on div "[PERSON_NAME]" at bounding box center [248, 58] width 74 height 9
click at [799, 34] on span "Call to Customer" at bounding box center [813, 33] width 52 height 9
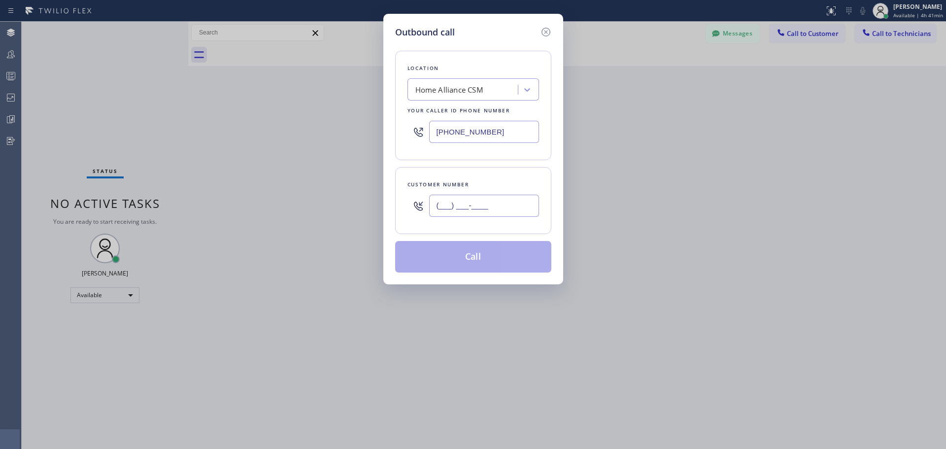
click at [484, 207] on input "(___) ___-____" at bounding box center [484, 206] width 110 height 22
paste input "818) 355-0848"
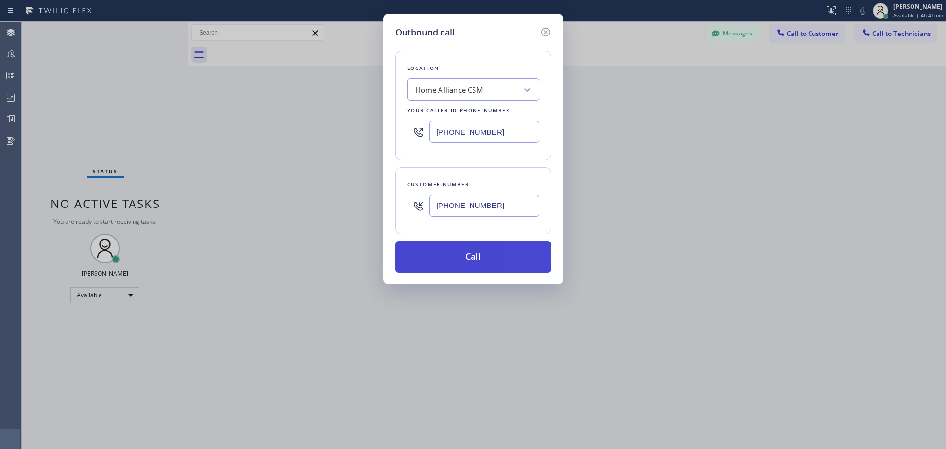
type input "[PHONE_NUMBER]"
click at [487, 263] on button "Call" at bounding box center [473, 257] width 156 height 32
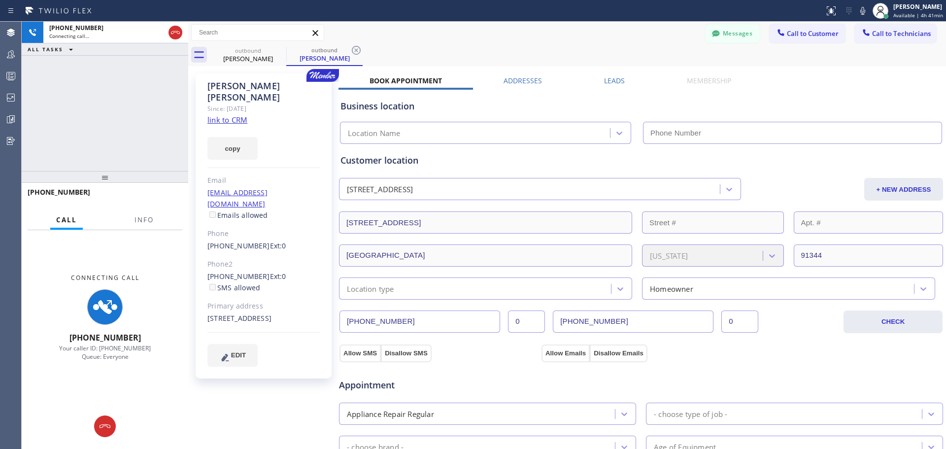
type input "[PHONE_NUMBER]"
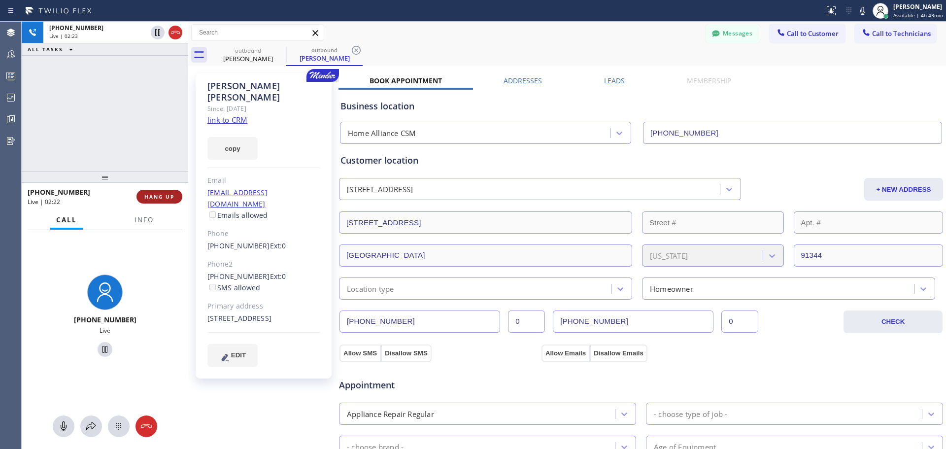
click at [144, 202] on button "HANG UP" at bounding box center [159, 197] width 46 height 14
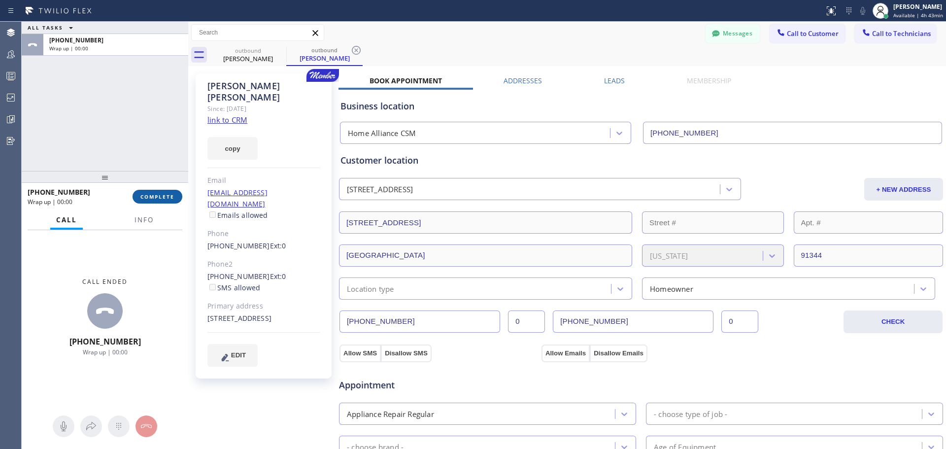
click at [167, 196] on span "COMPLETE" at bounding box center [157, 196] width 34 height 7
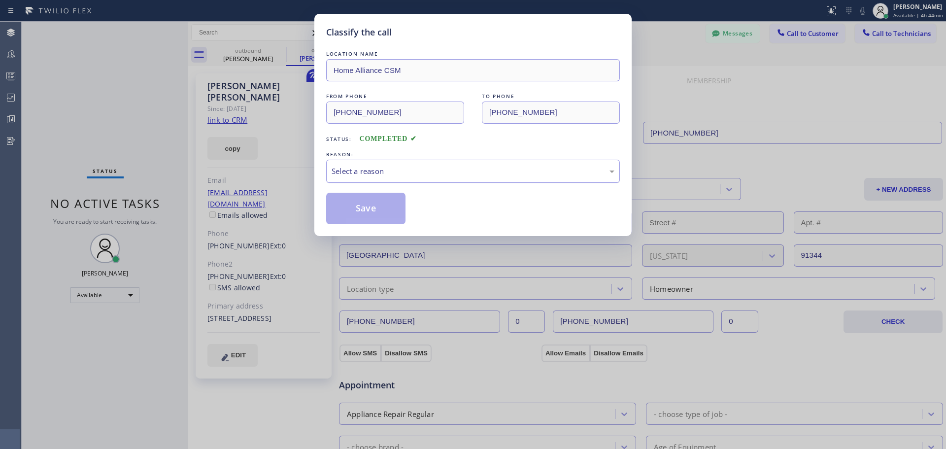
click at [380, 172] on div "Select a reason" at bounding box center [473, 171] width 283 height 11
click at [356, 210] on button "Save" at bounding box center [365, 209] width 79 height 32
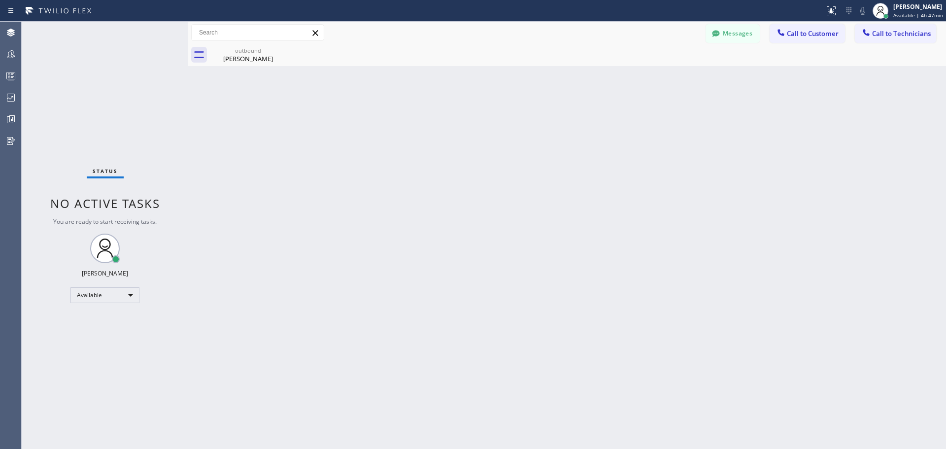
drag, startPoint x: 279, startPoint y: 50, endPoint x: 337, endPoint y: 65, distance: 59.6
click at [0, 0] on icon at bounding box center [0, 0] width 0 height 0
drag, startPoint x: 255, startPoint y: 51, endPoint x: 272, endPoint y: 63, distance: 20.6
click at [256, 51] on div "outbound" at bounding box center [248, 50] width 74 height 7
click at [917, 13] on span "Available | 4h 55min" at bounding box center [918, 15] width 50 height 7
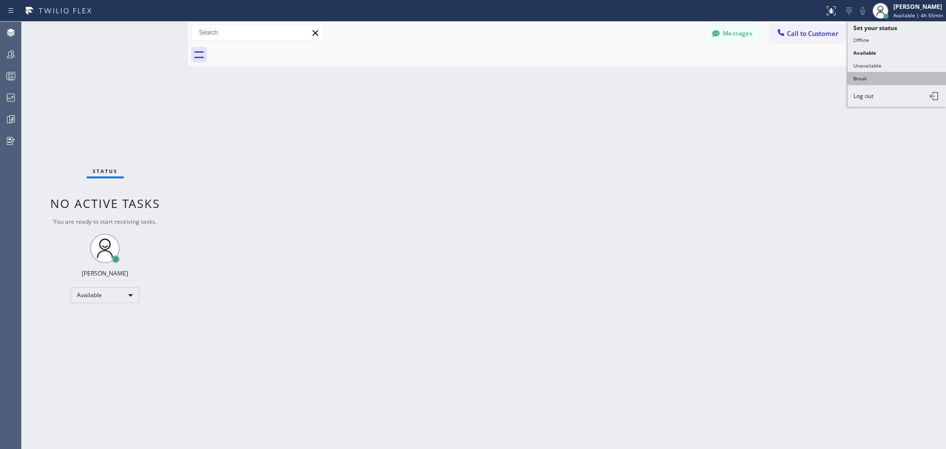
click at [882, 77] on button "Break" at bounding box center [897, 78] width 99 height 13
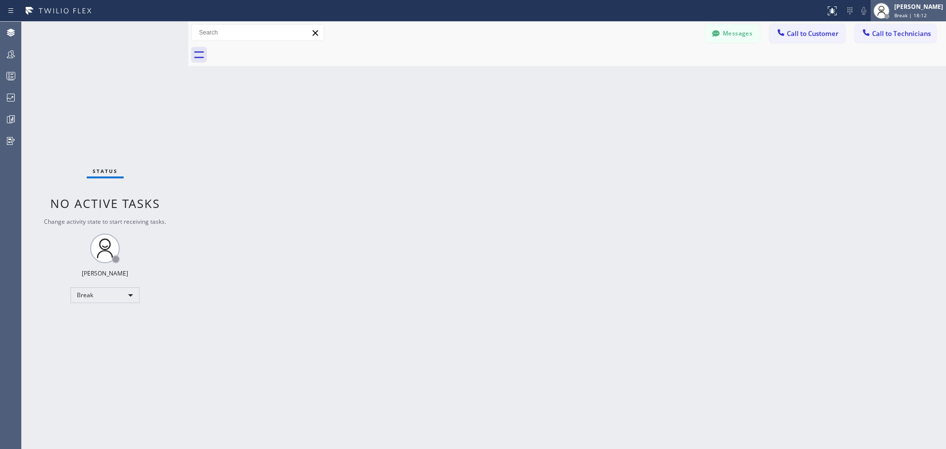
click at [925, 16] on div "Break | 18:12" at bounding box center [918, 15] width 49 height 7
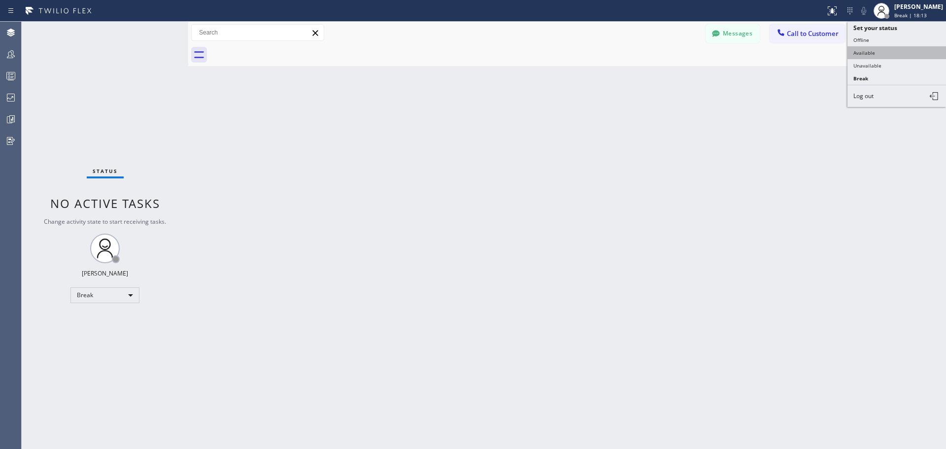
click at [901, 56] on button "Available" at bounding box center [897, 52] width 99 height 13
click at [814, 31] on span "Call to Customer" at bounding box center [813, 33] width 52 height 9
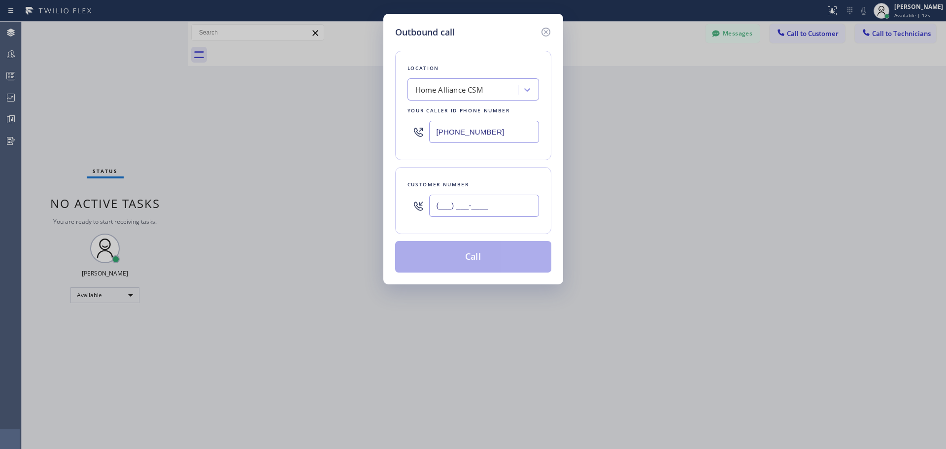
click at [495, 211] on input "(___) ___-____" at bounding box center [484, 206] width 110 height 22
paste input "310) 995-2560"
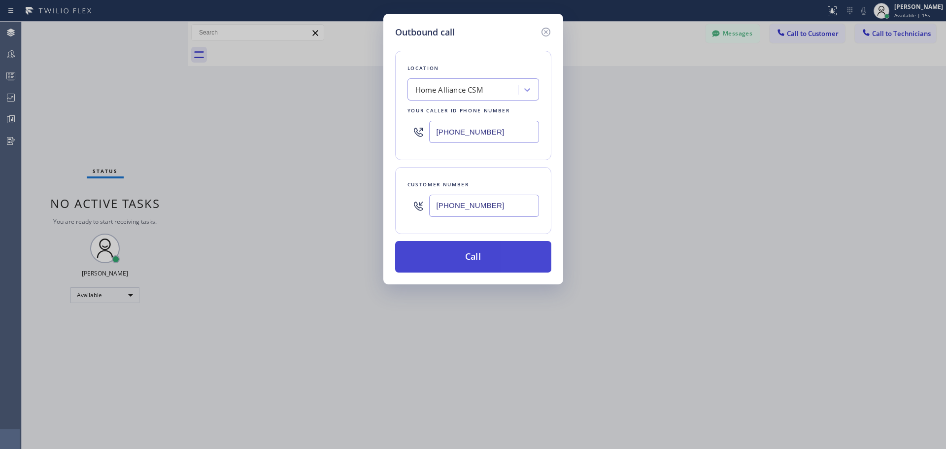
type input "[PHONE_NUMBER]"
click at [489, 260] on button "Call" at bounding box center [473, 257] width 156 height 32
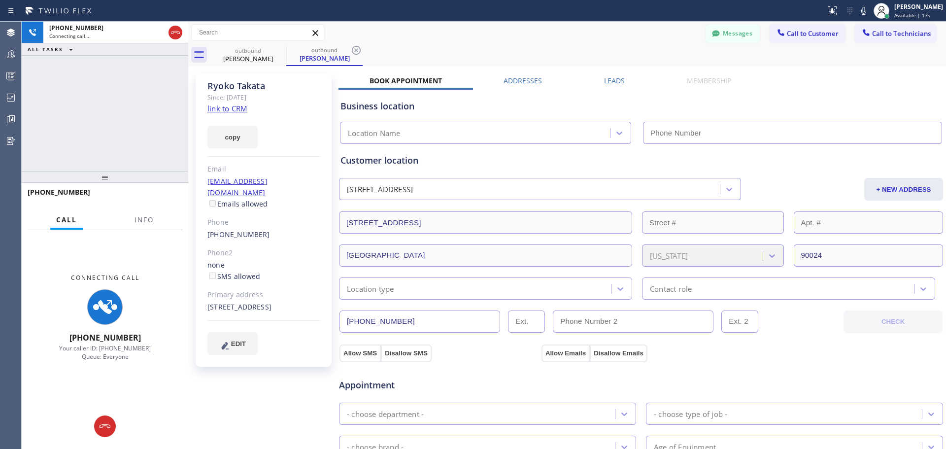
type input "[PHONE_NUMBER]"
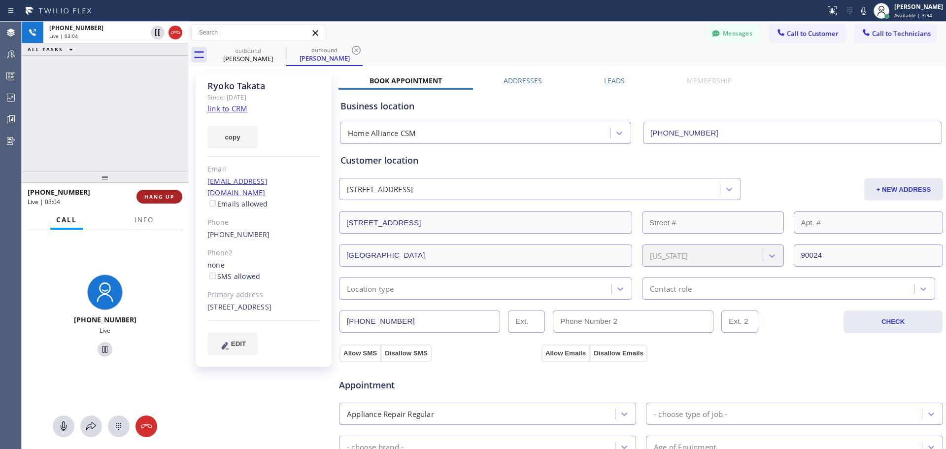
click at [158, 196] on span "HANG UP" at bounding box center [159, 196] width 30 height 7
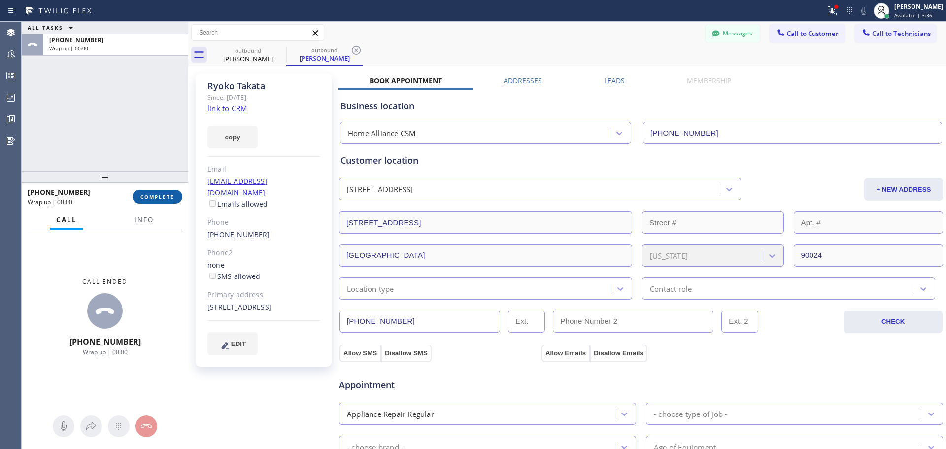
click at [155, 199] on span "COMPLETE" at bounding box center [157, 196] width 34 height 7
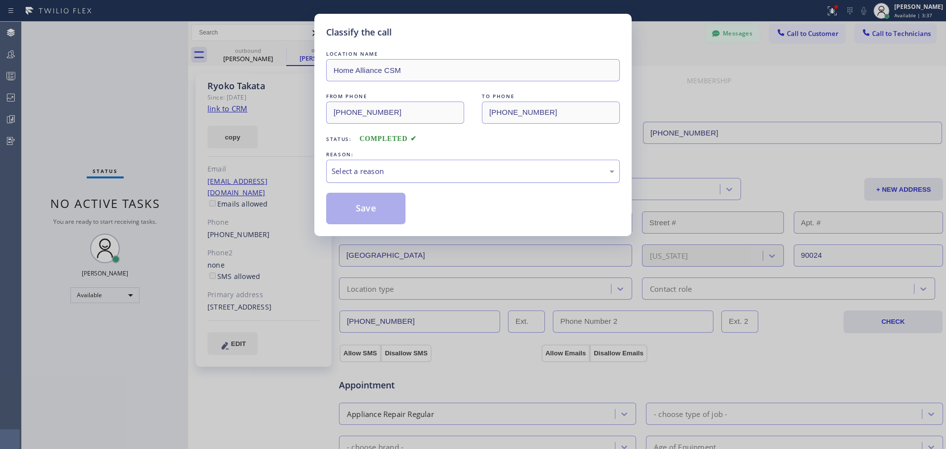
click at [430, 173] on div "Select a reason" at bounding box center [473, 171] width 283 height 11
click at [376, 213] on button "Save" at bounding box center [365, 209] width 79 height 32
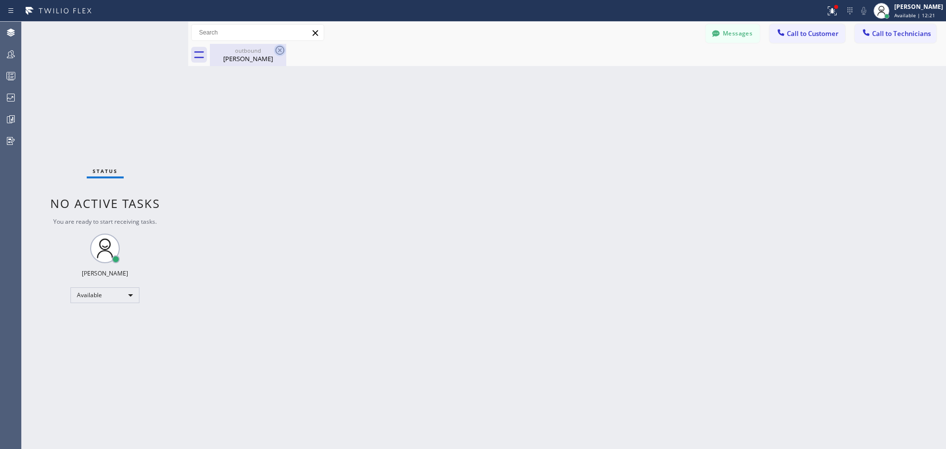
click at [279, 52] on icon at bounding box center [280, 50] width 12 height 12
click at [279, 46] on icon at bounding box center [280, 50] width 12 height 12
click at [277, 47] on icon at bounding box center [280, 50] width 12 height 12
click at [278, 54] on icon at bounding box center [279, 50] width 9 height 9
click at [279, 52] on icon at bounding box center [280, 50] width 12 height 12
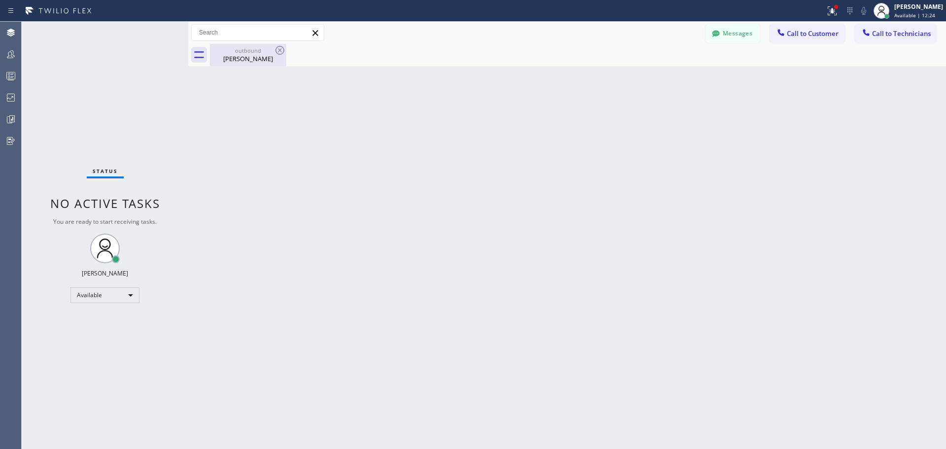
click at [249, 53] on div "outbound" at bounding box center [248, 50] width 74 height 7
click at [833, 6] on icon at bounding box center [832, 11] width 12 height 12
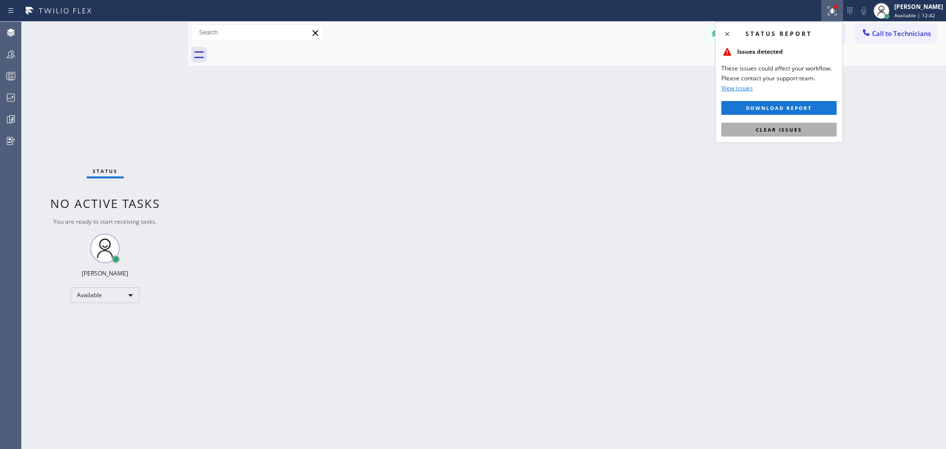
click at [800, 133] on span "Clear issues" at bounding box center [779, 129] width 46 height 7
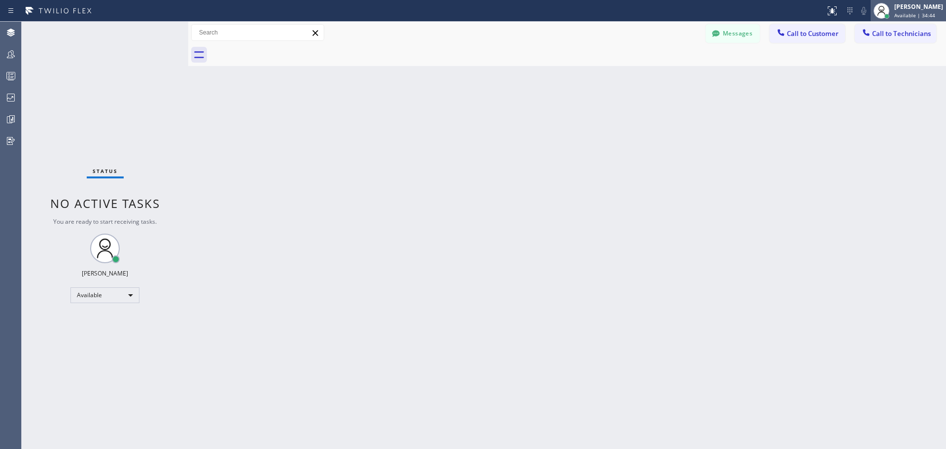
click at [905, 18] on span "Available | 34:44" at bounding box center [914, 15] width 41 height 7
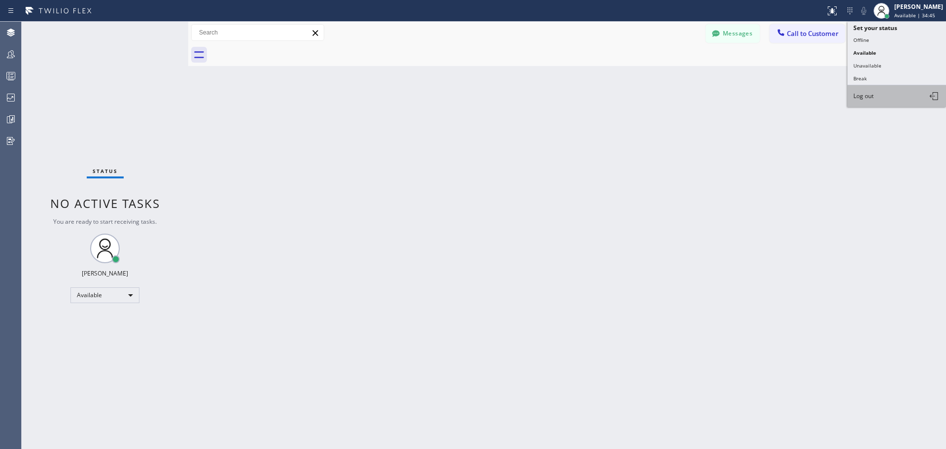
click at [883, 101] on button "Log out" at bounding box center [897, 96] width 99 height 22
